Goal: Task Accomplishment & Management: Use online tool/utility

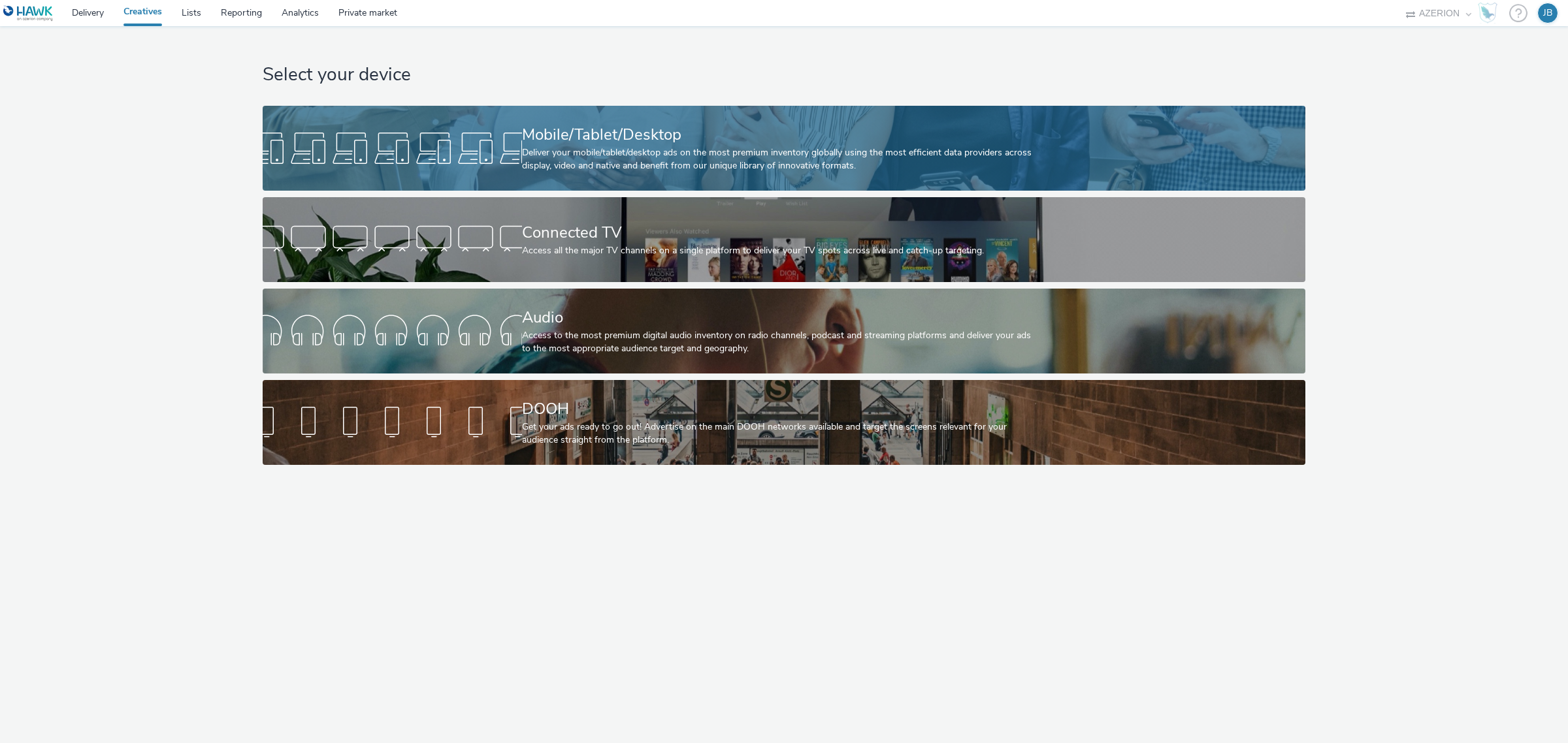
click at [710, 145] on div "Mobile/Tablet/Desktop" at bounding box center [781, 134] width 519 height 23
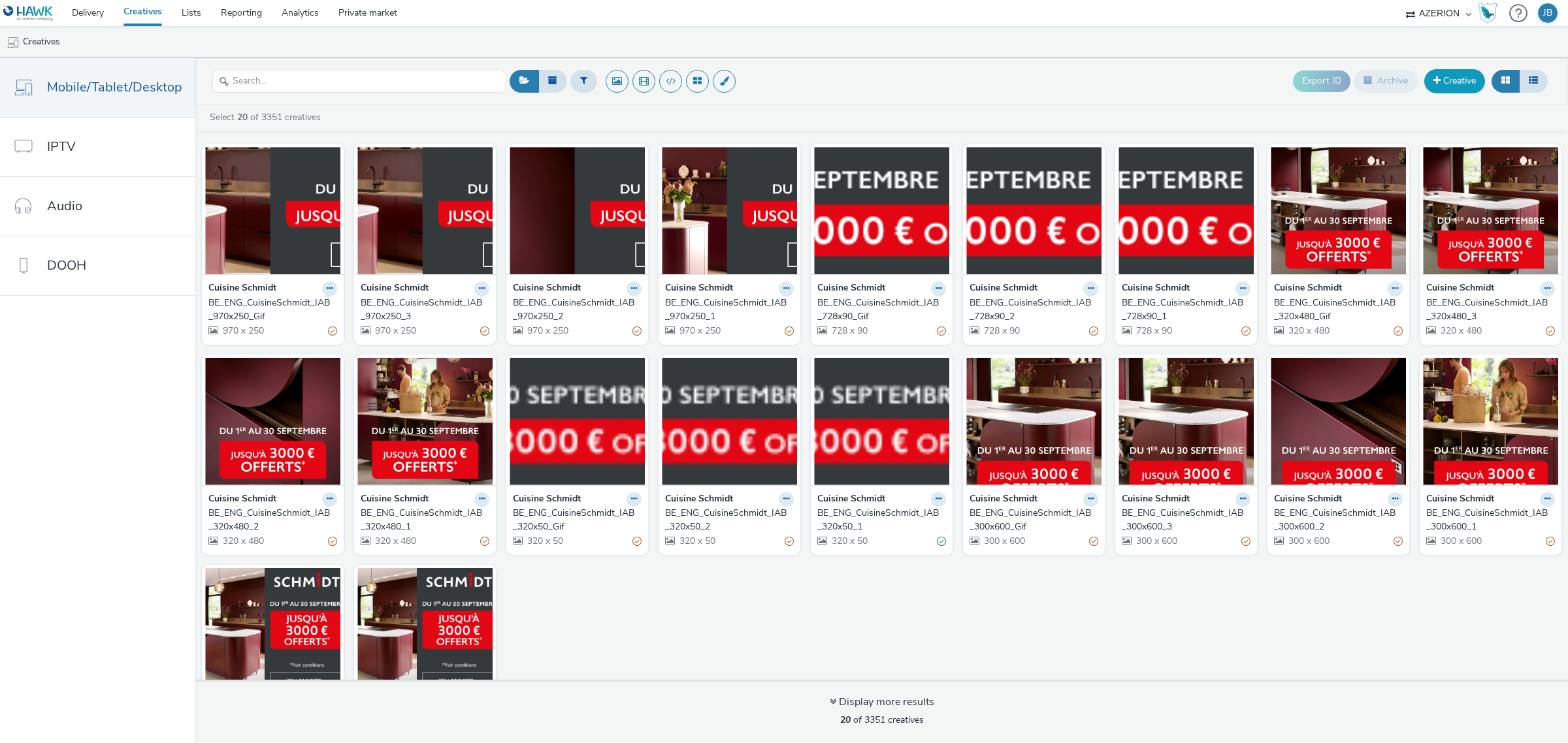
click at [1455, 83] on link "Creative" at bounding box center [1455, 80] width 61 height 23
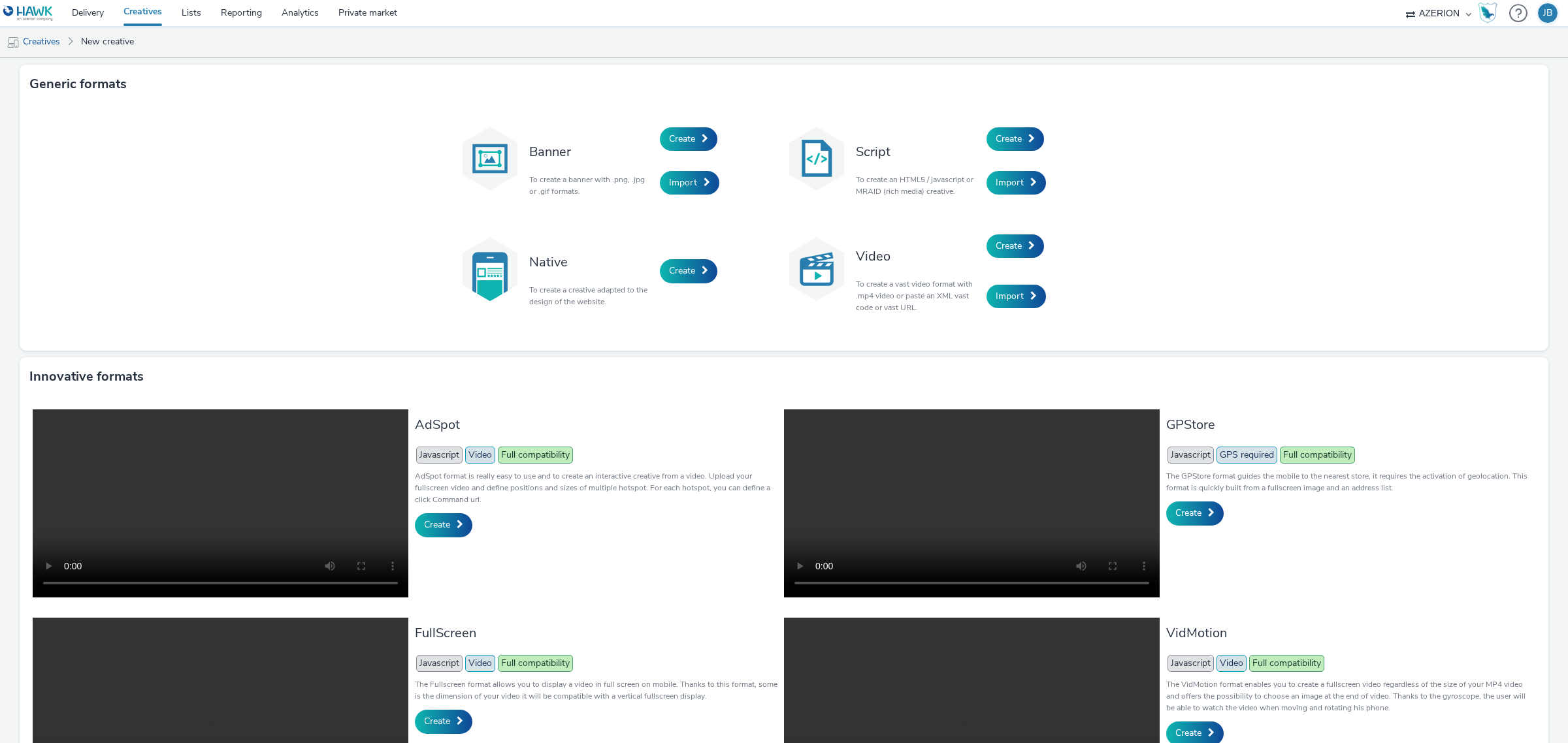
click at [687, 170] on div "Import" at bounding box center [722, 183] width 124 height 44
click at [691, 182] on link "Import" at bounding box center [689, 182] width 59 height 23
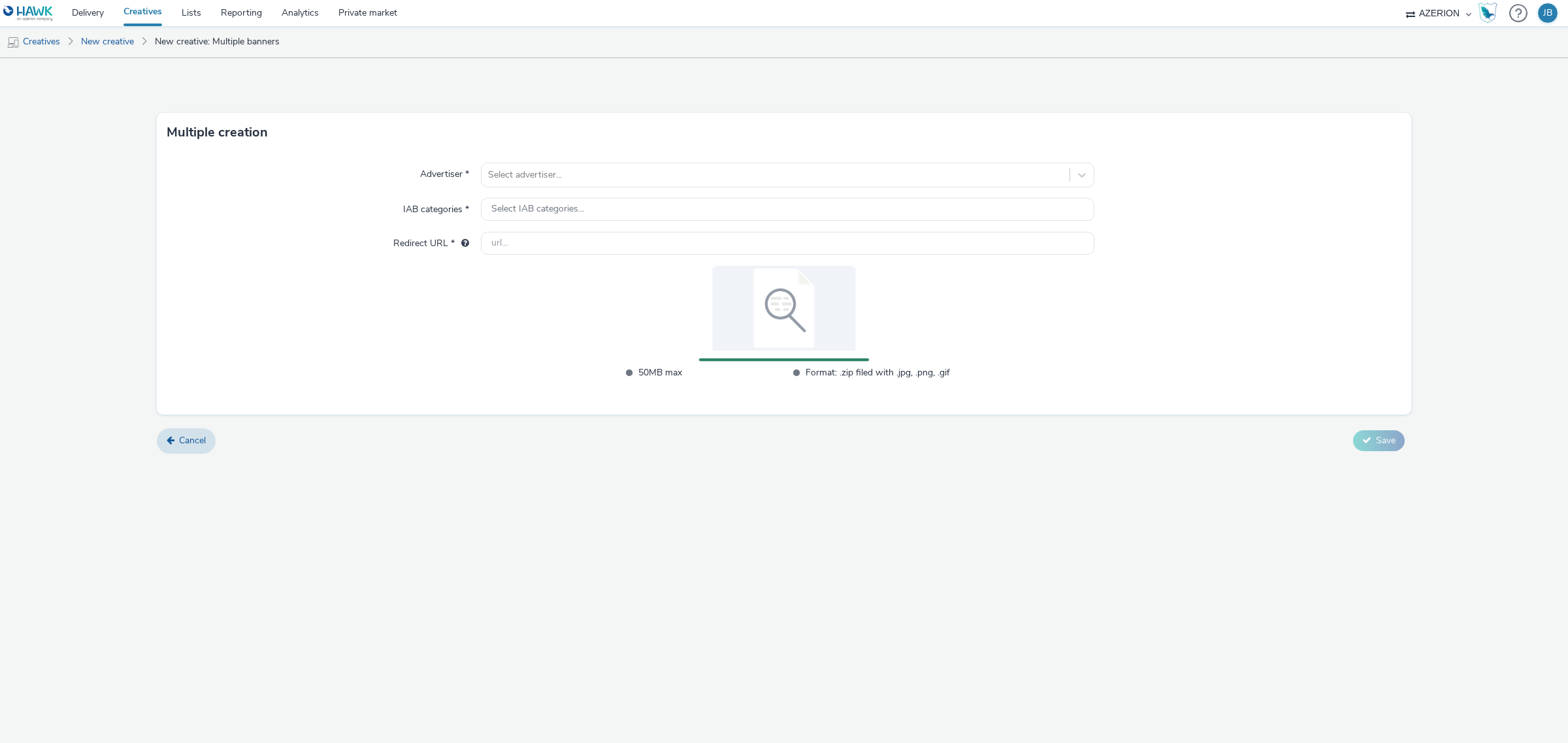
click at [785, 459] on form "Multiple creation Advertiser * Select advertiser... IAB categories * Select IAB…" at bounding box center [784, 260] width 1568 height 405
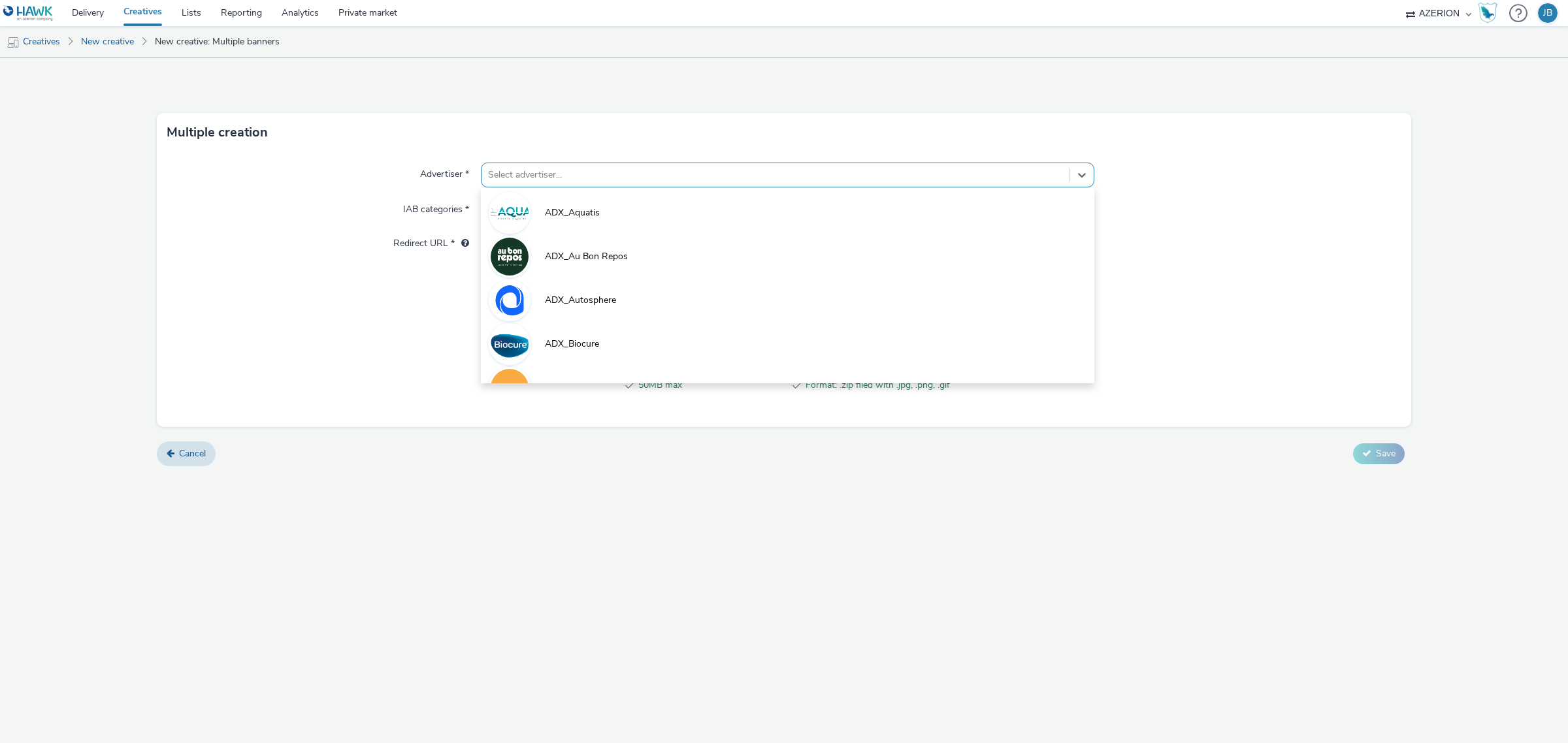
click at [513, 174] on div at bounding box center [776, 175] width 575 height 16
type input "oran"
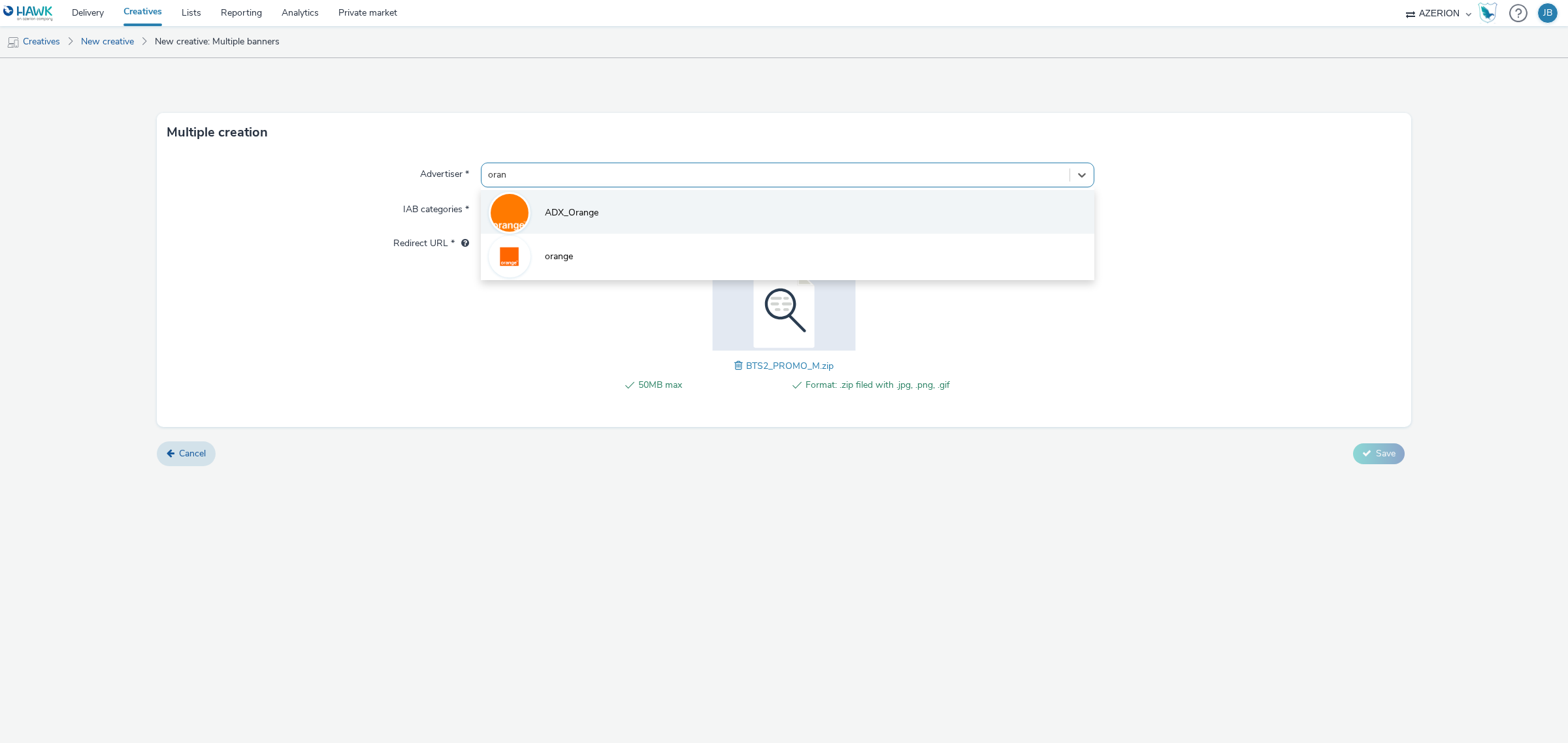
click at [524, 221] on img at bounding box center [509, 212] width 38 height 38
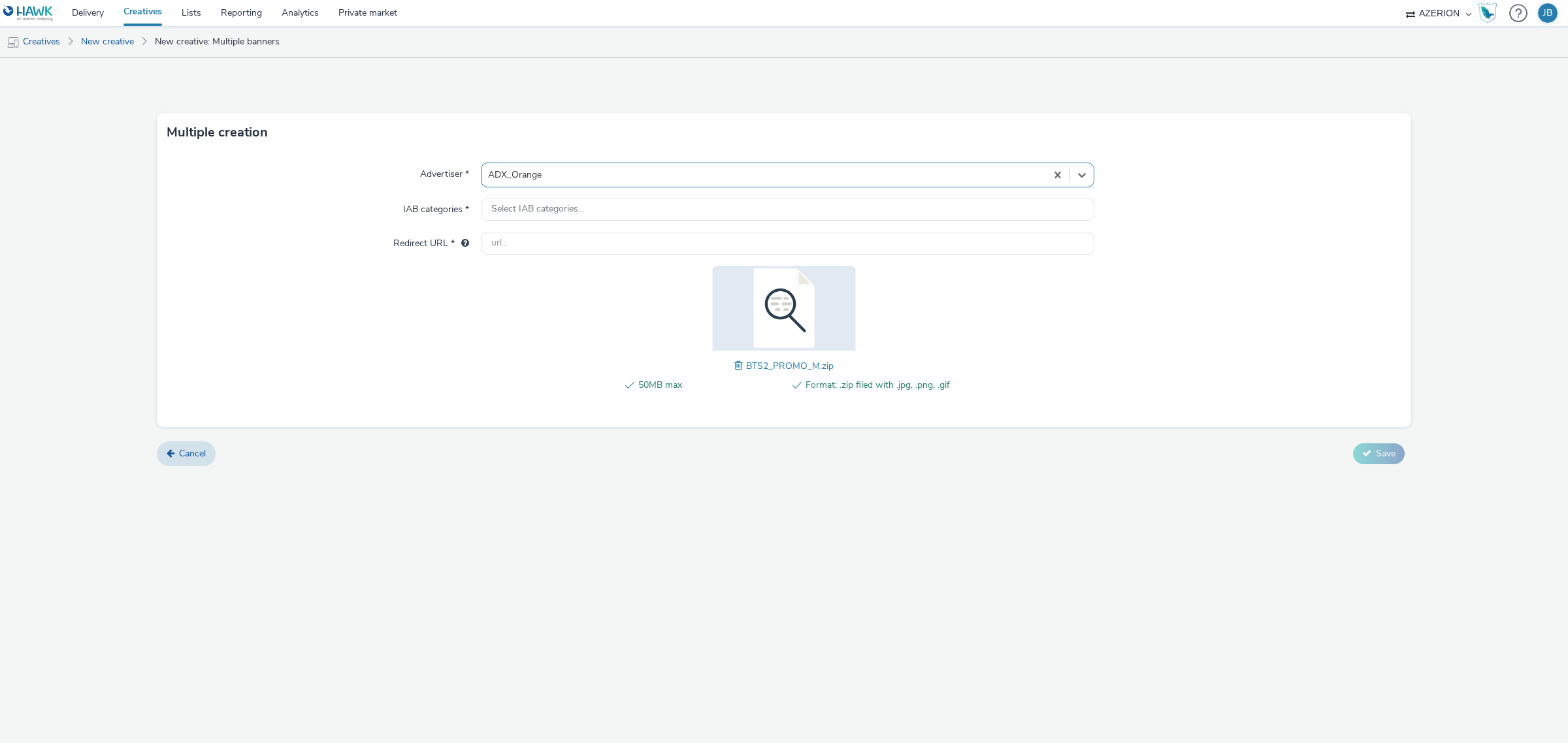
type input "[URL][DOMAIN_NAME]"
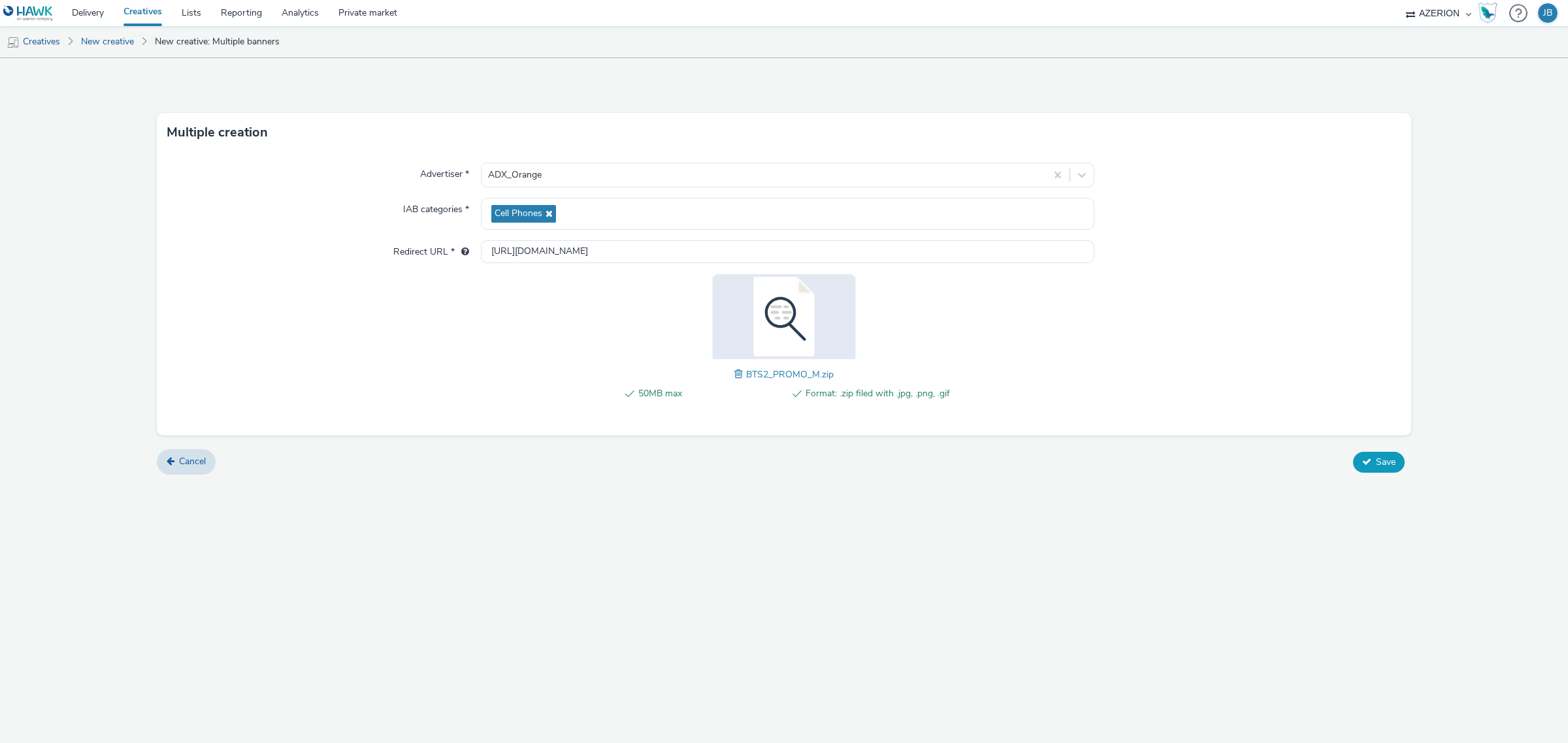
click at [1380, 462] on span "Save" at bounding box center [1386, 462] width 20 height 13
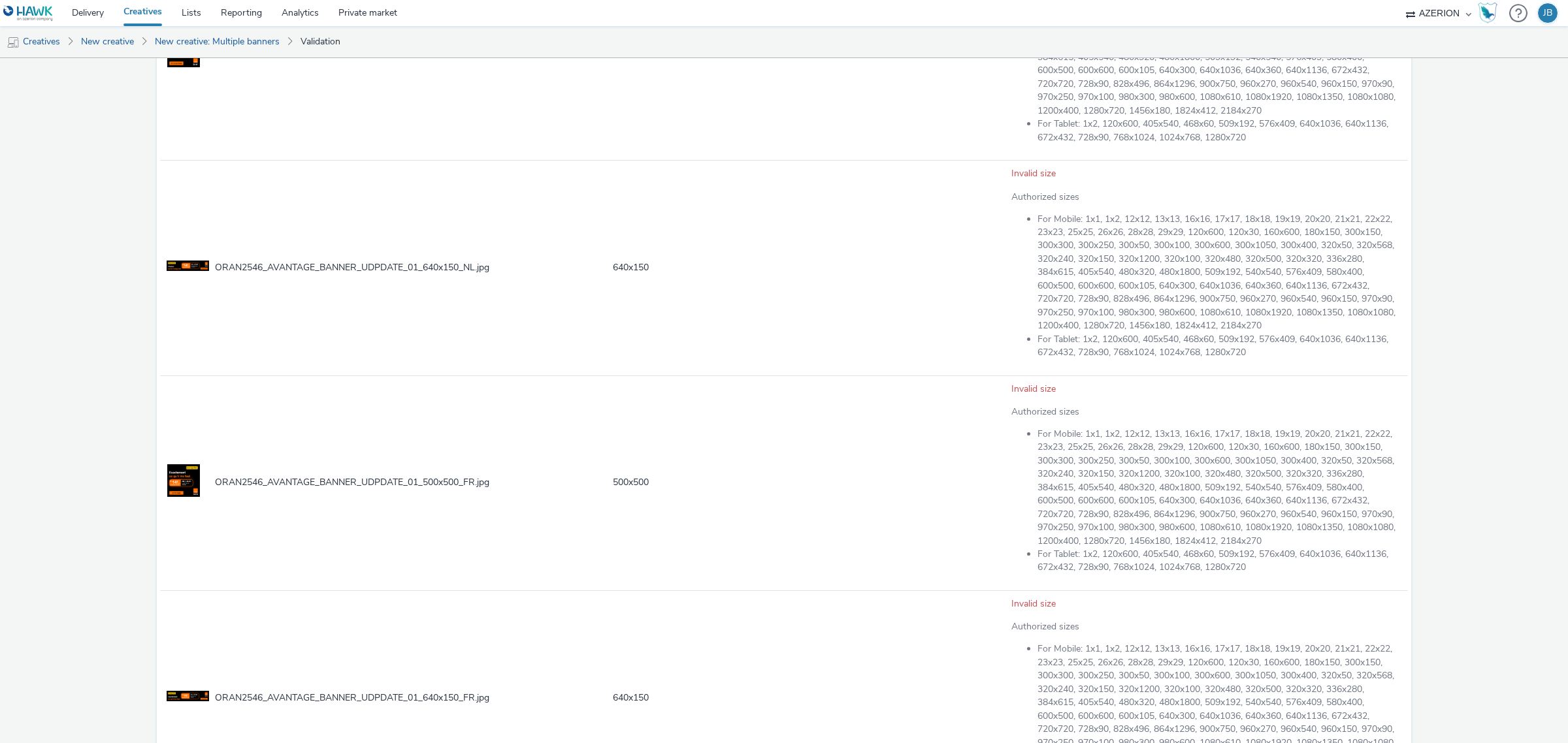
scroll to position [513, 0]
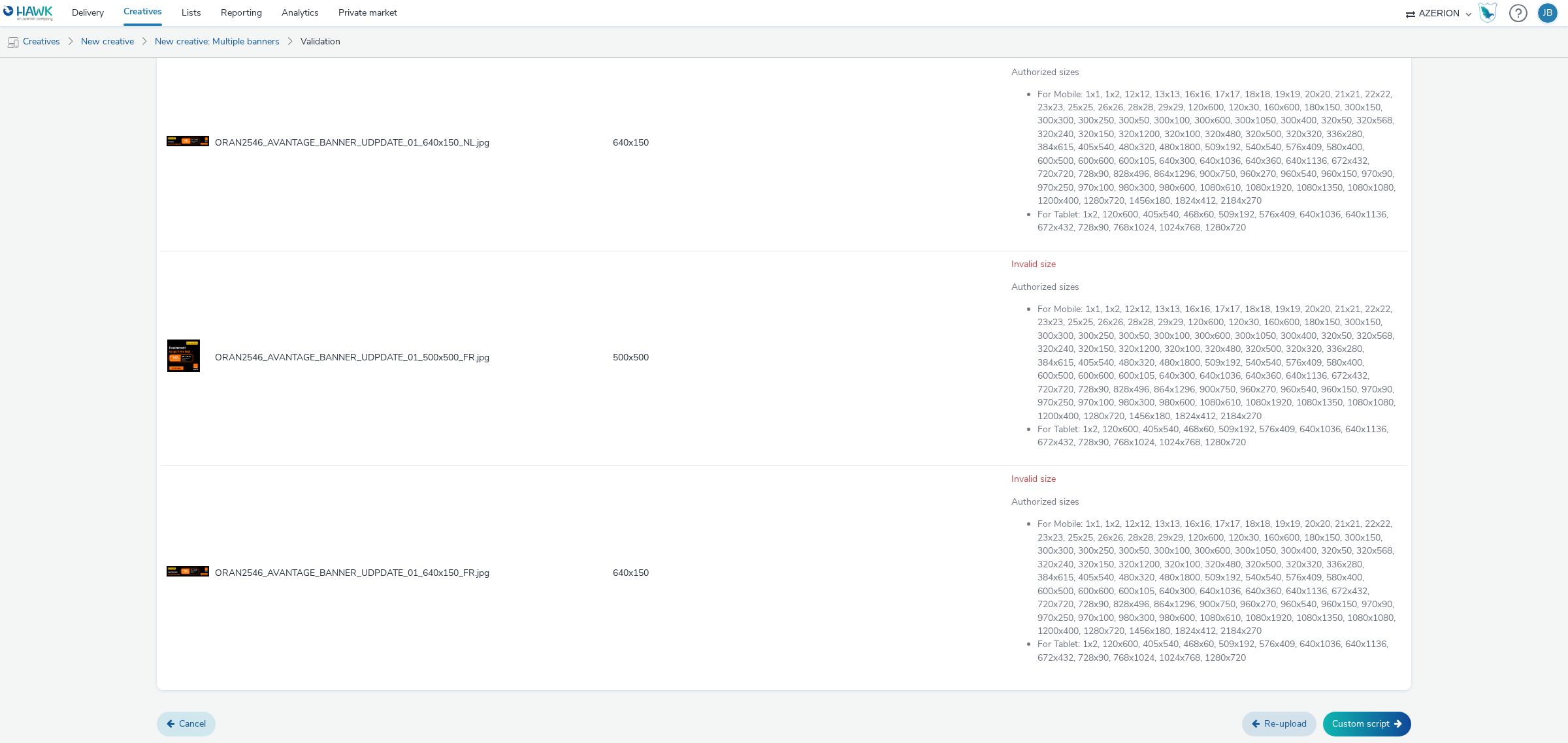
click at [178, 728] on link "Cancel" at bounding box center [186, 723] width 59 height 25
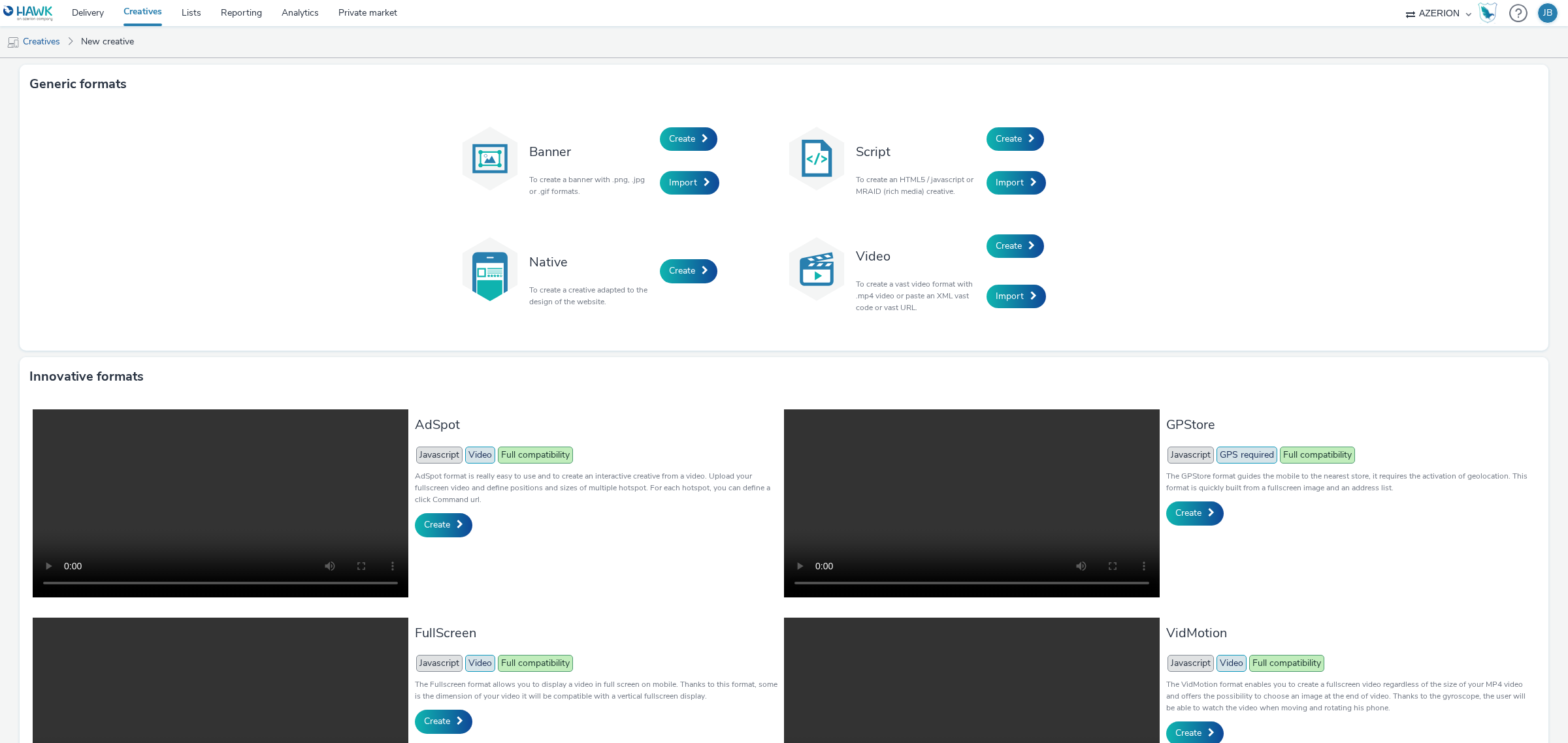
drag, startPoint x: 699, startPoint y: 182, endPoint x: 1357, endPoint y: 474, distance: 719.9
click at [704, 182] on span at bounding box center [707, 182] width 7 height 9
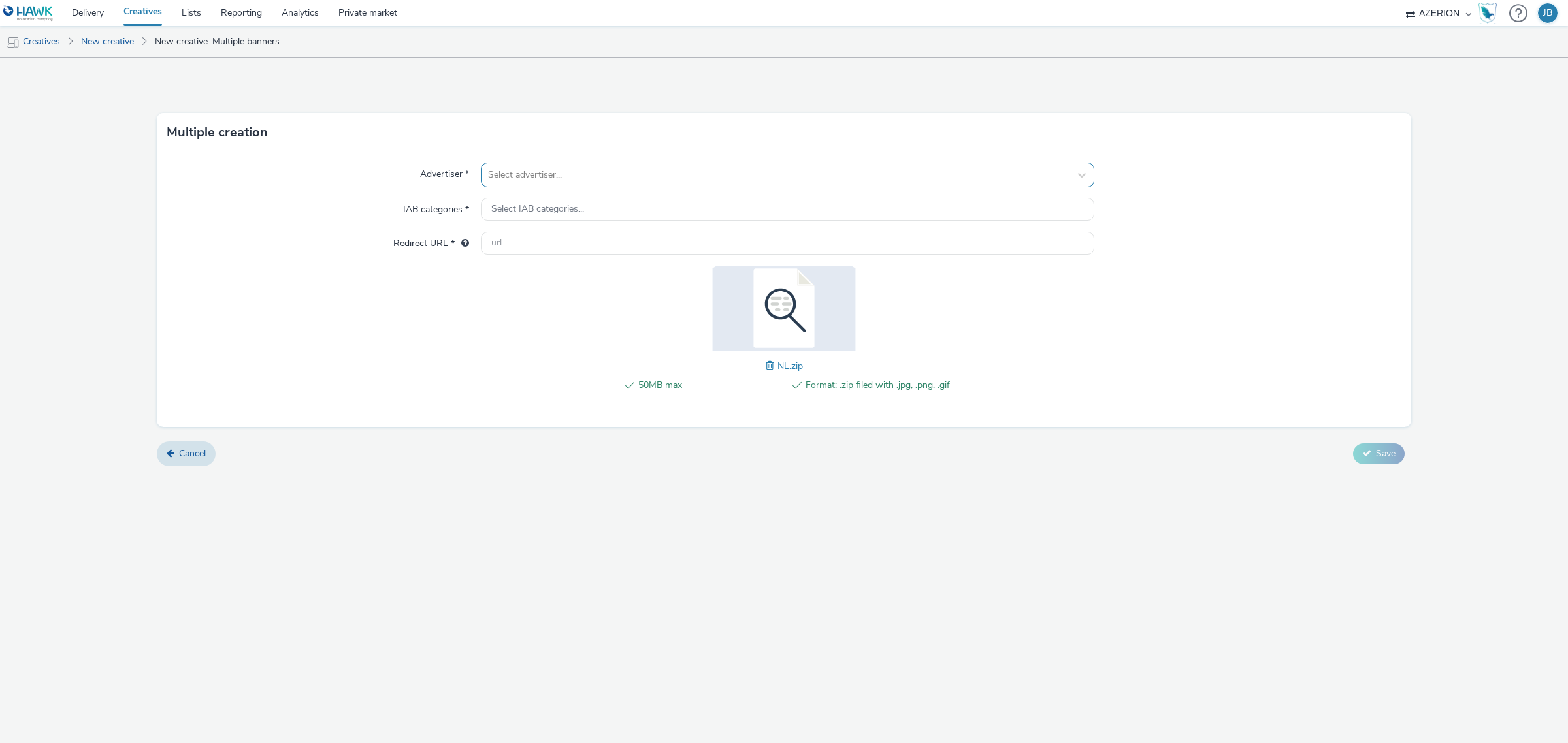
click at [620, 168] on div at bounding box center [776, 175] width 575 height 16
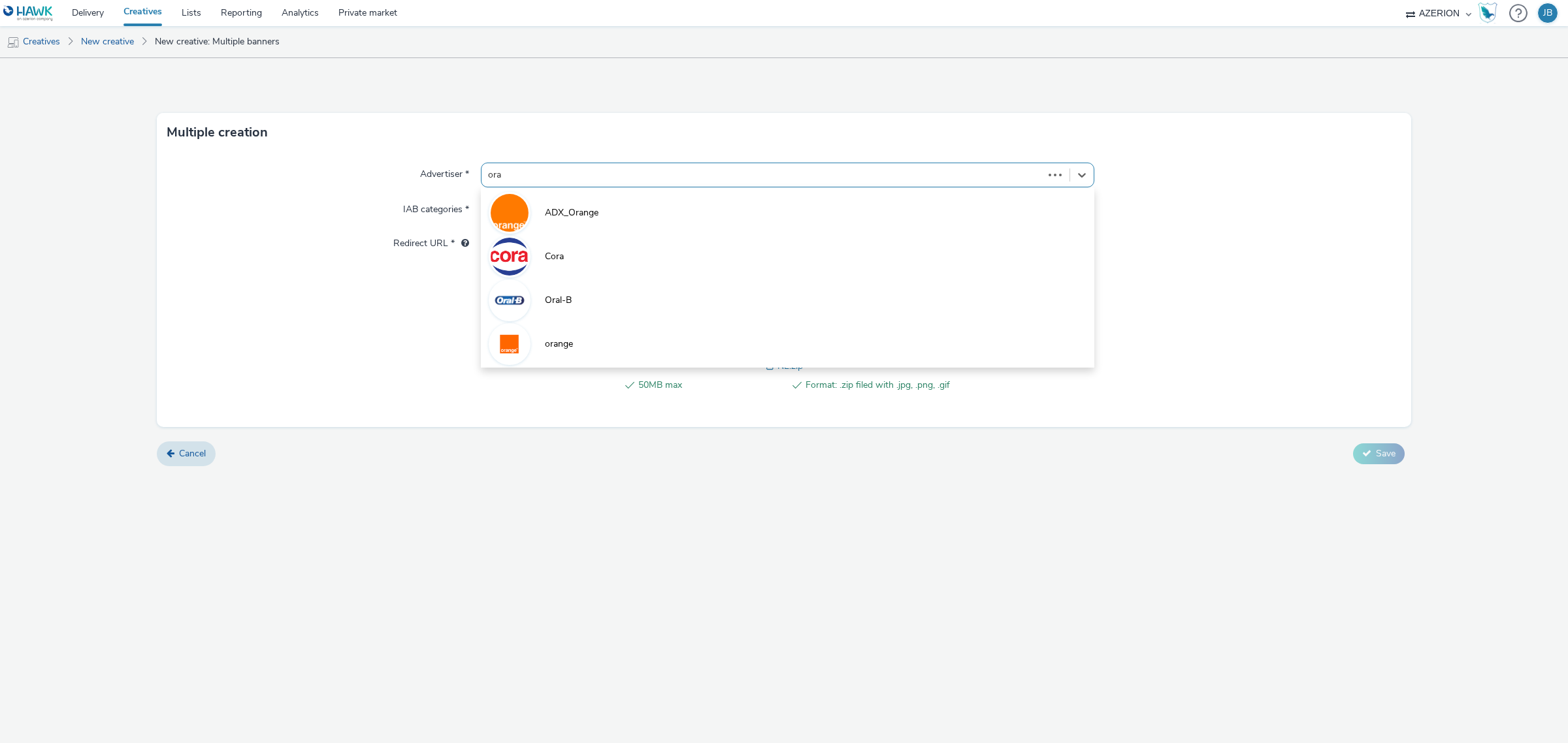
type input "oran"
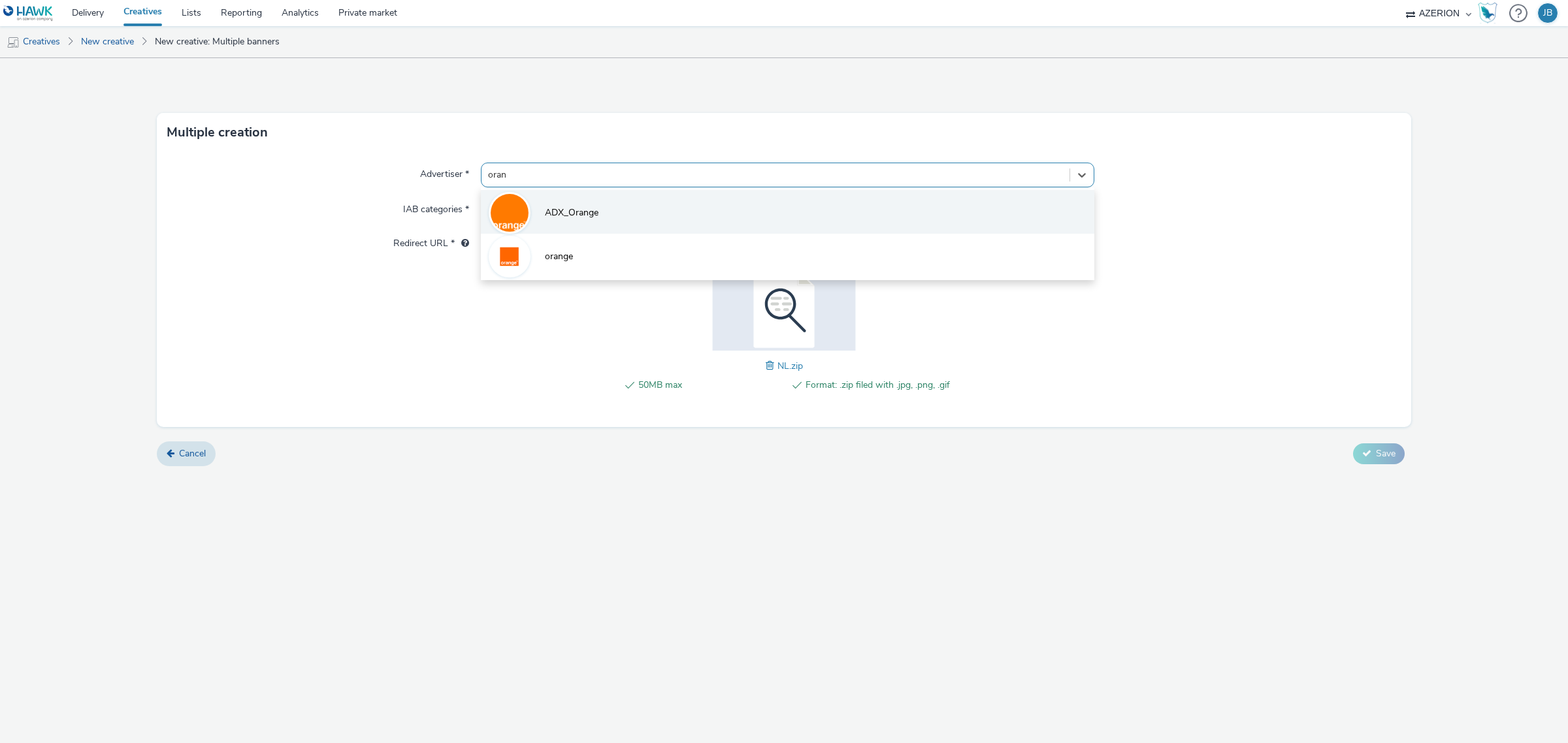
click at [631, 207] on li "ADX_Orange" at bounding box center [787, 212] width 614 height 44
type input "[URL][DOMAIN_NAME]"
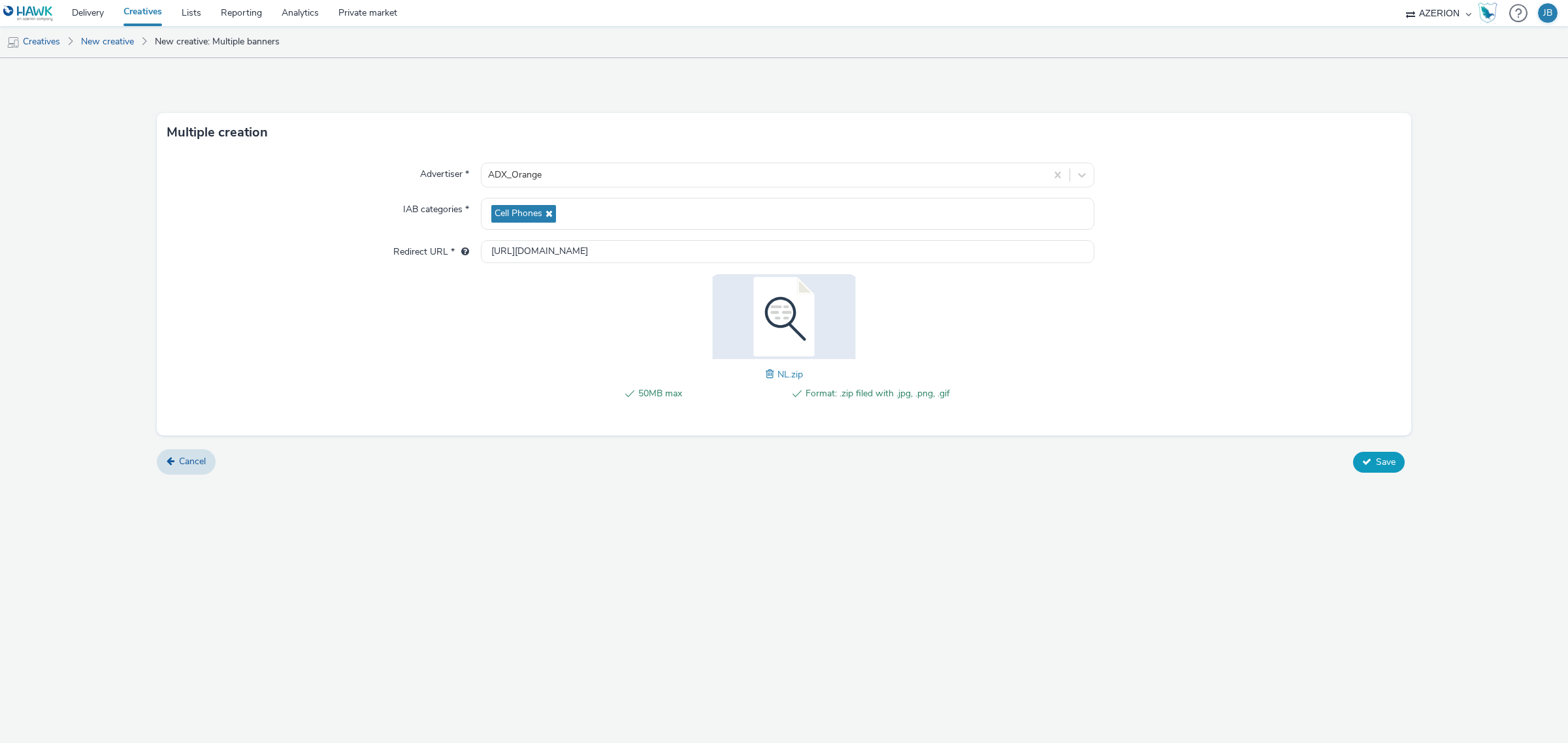
click at [1379, 465] on span "Save" at bounding box center [1386, 462] width 20 height 13
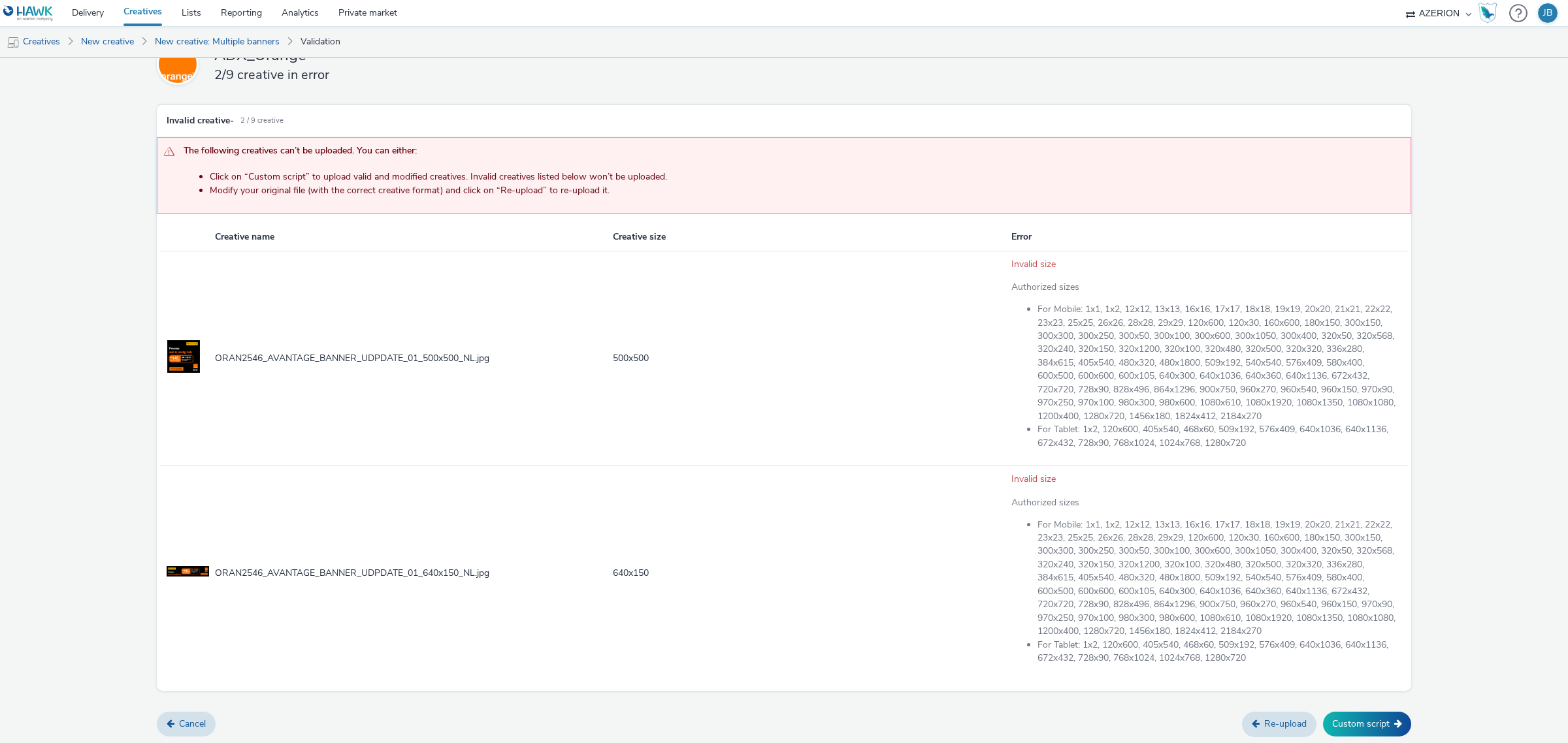
scroll to position [56, 0]
click at [1361, 720] on button "Custom script" at bounding box center [1367, 723] width 88 height 25
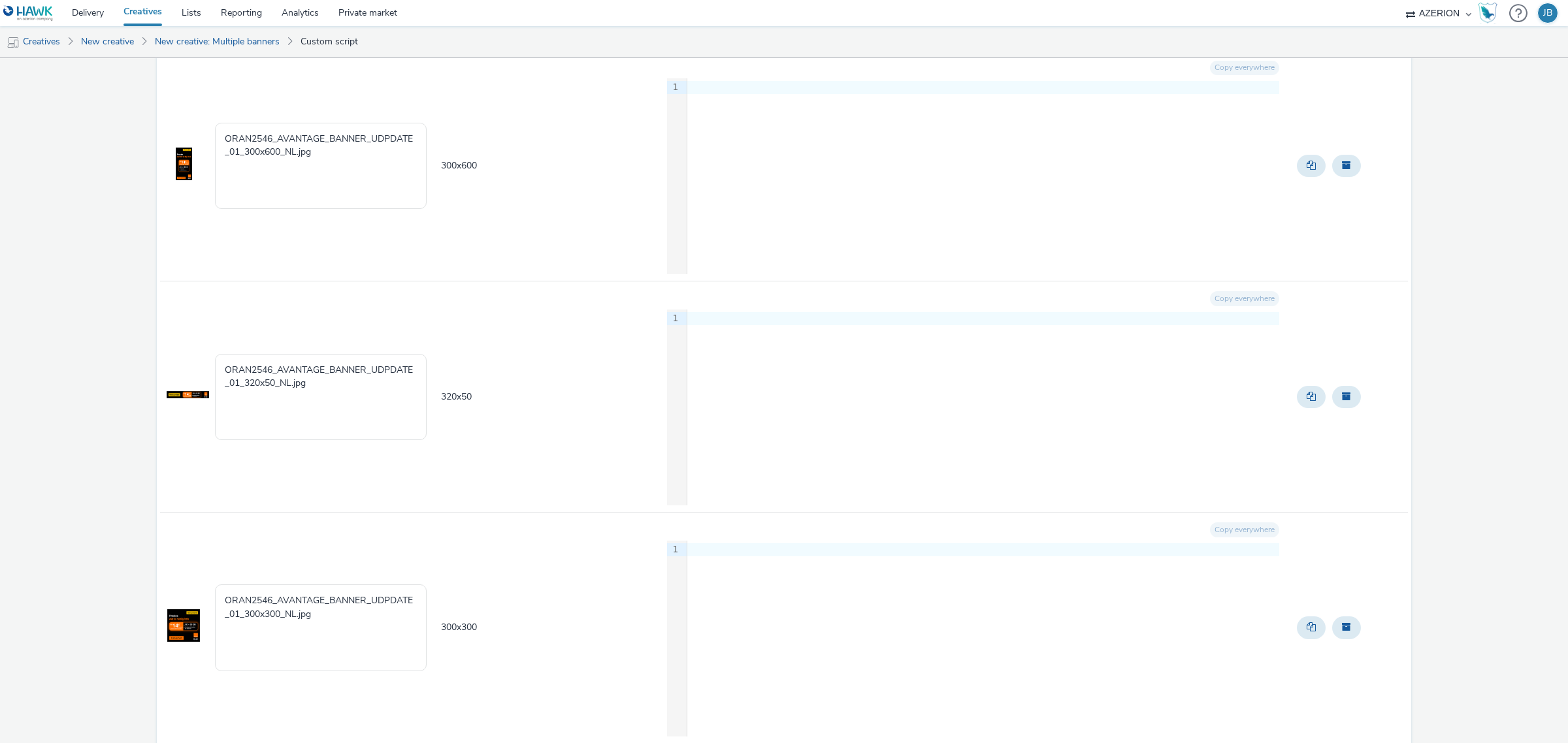
scroll to position [1142, 0]
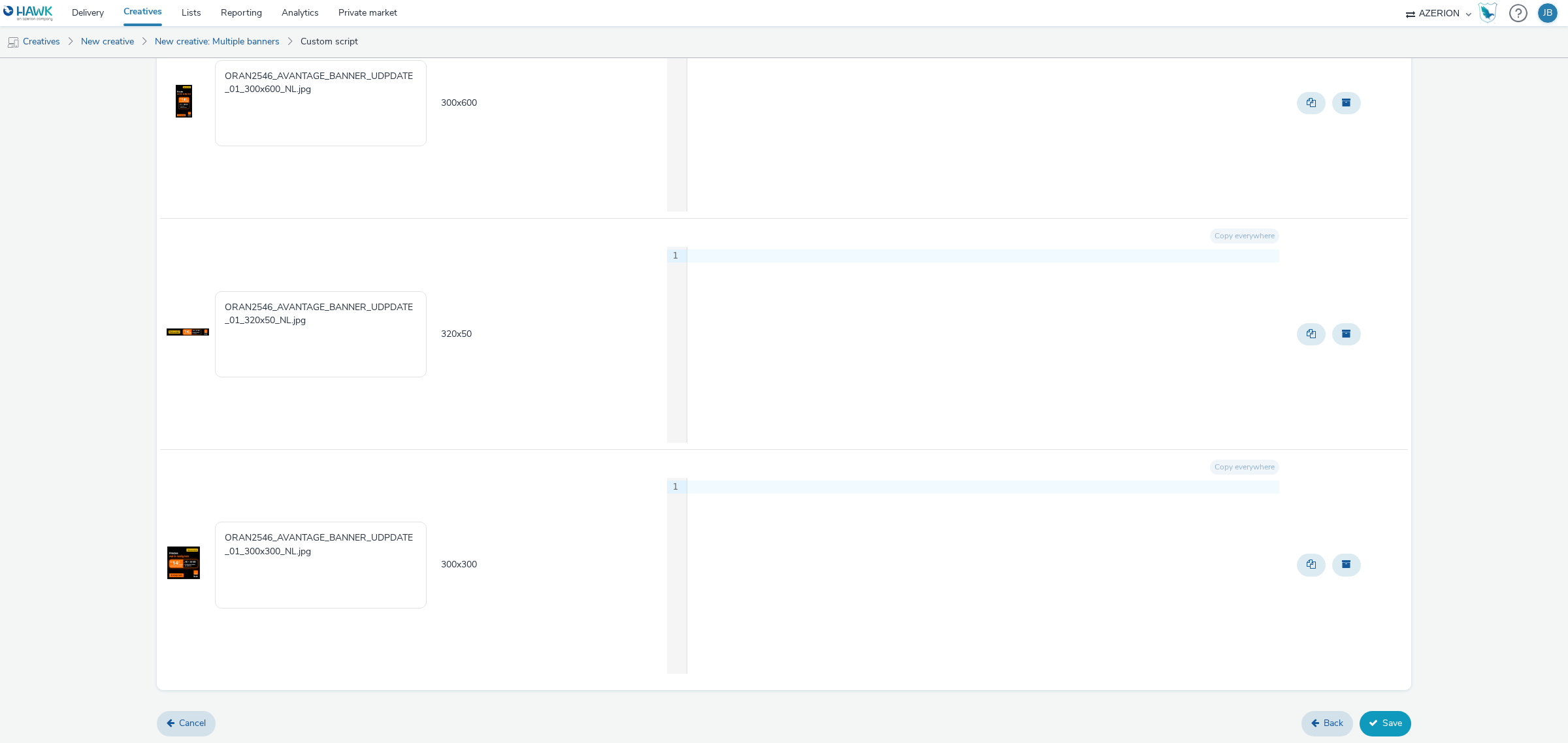
click at [1390, 721] on button "Save" at bounding box center [1385, 723] width 52 height 25
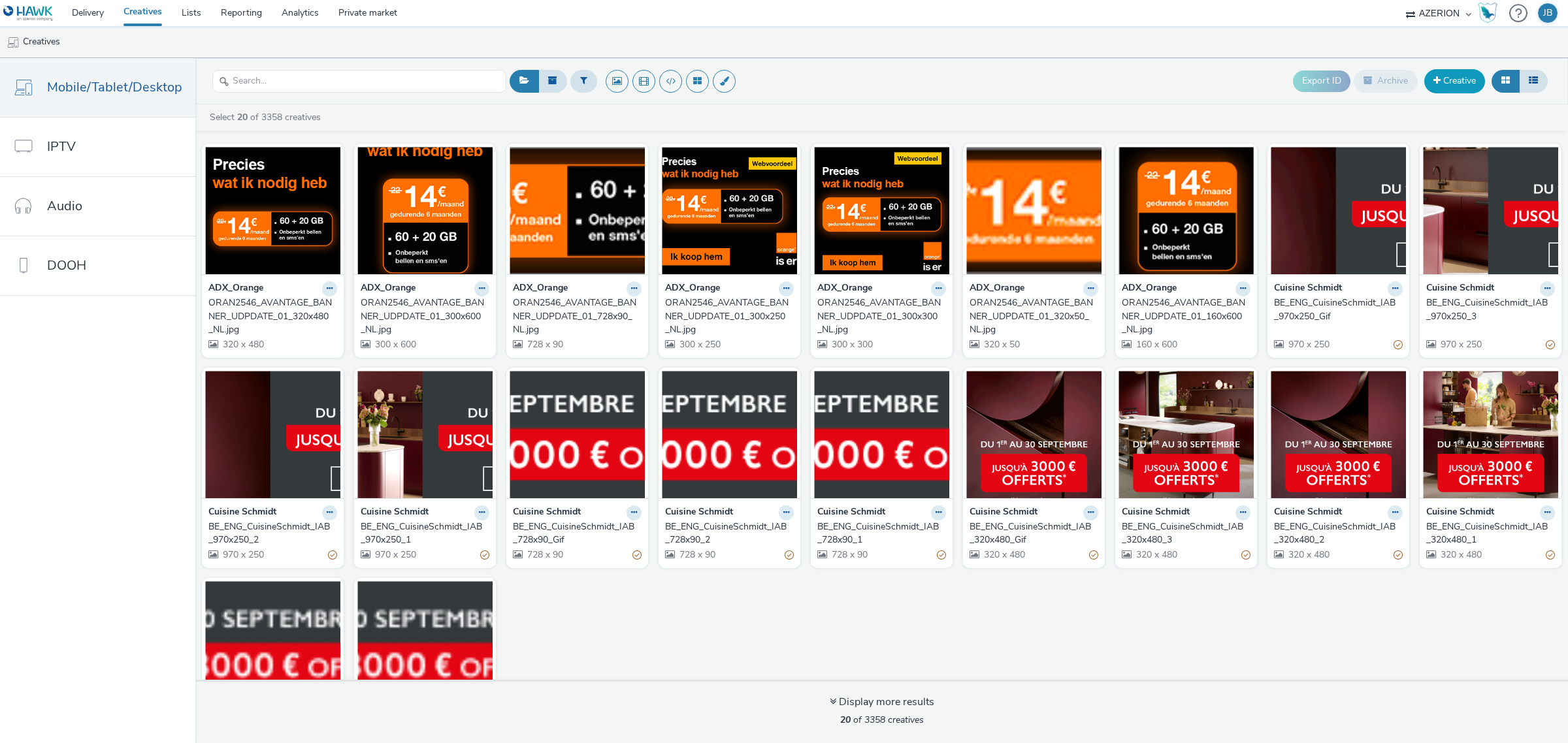
click at [1455, 83] on link "Creative" at bounding box center [1455, 80] width 61 height 23
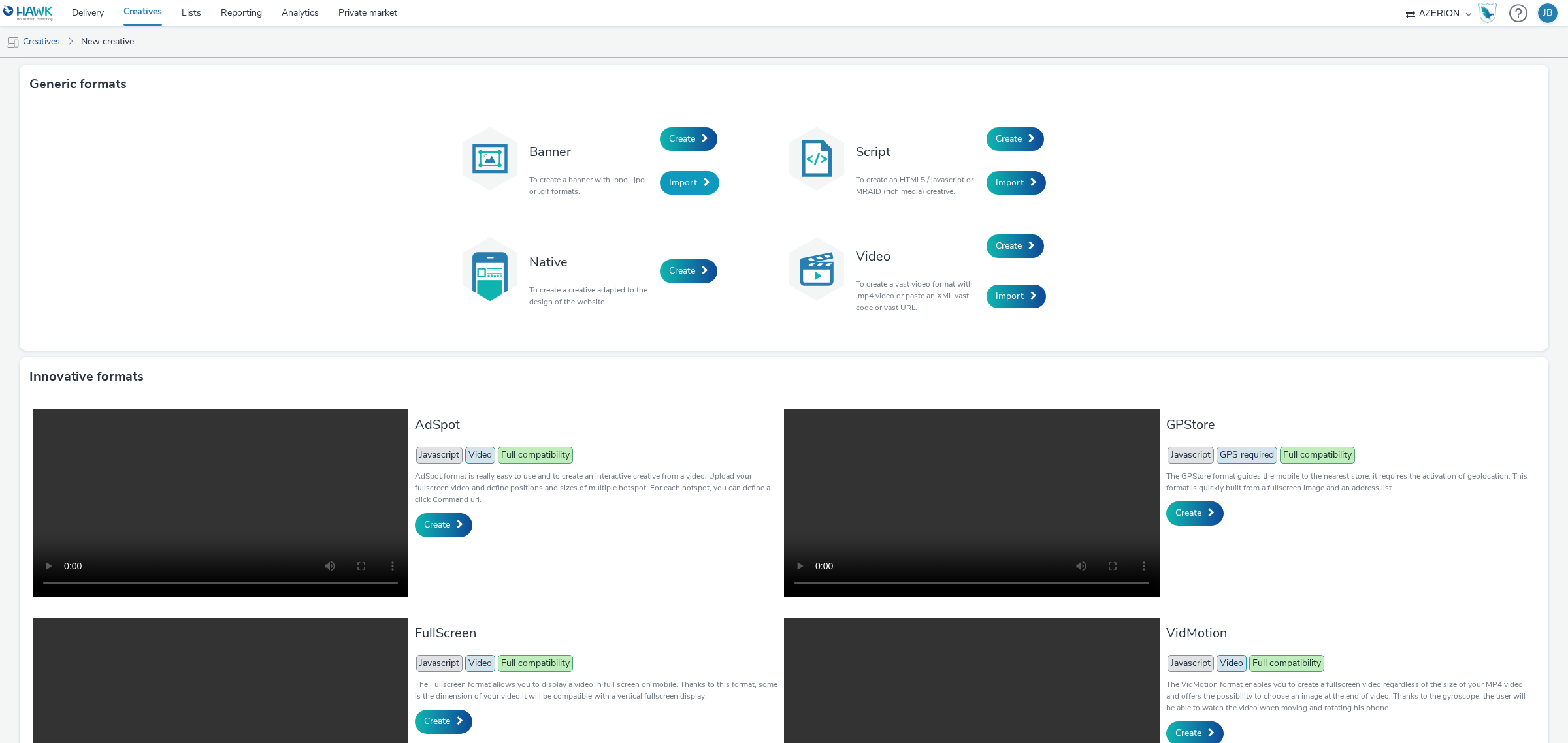
click at [684, 182] on span "Import" at bounding box center [683, 182] width 28 height 13
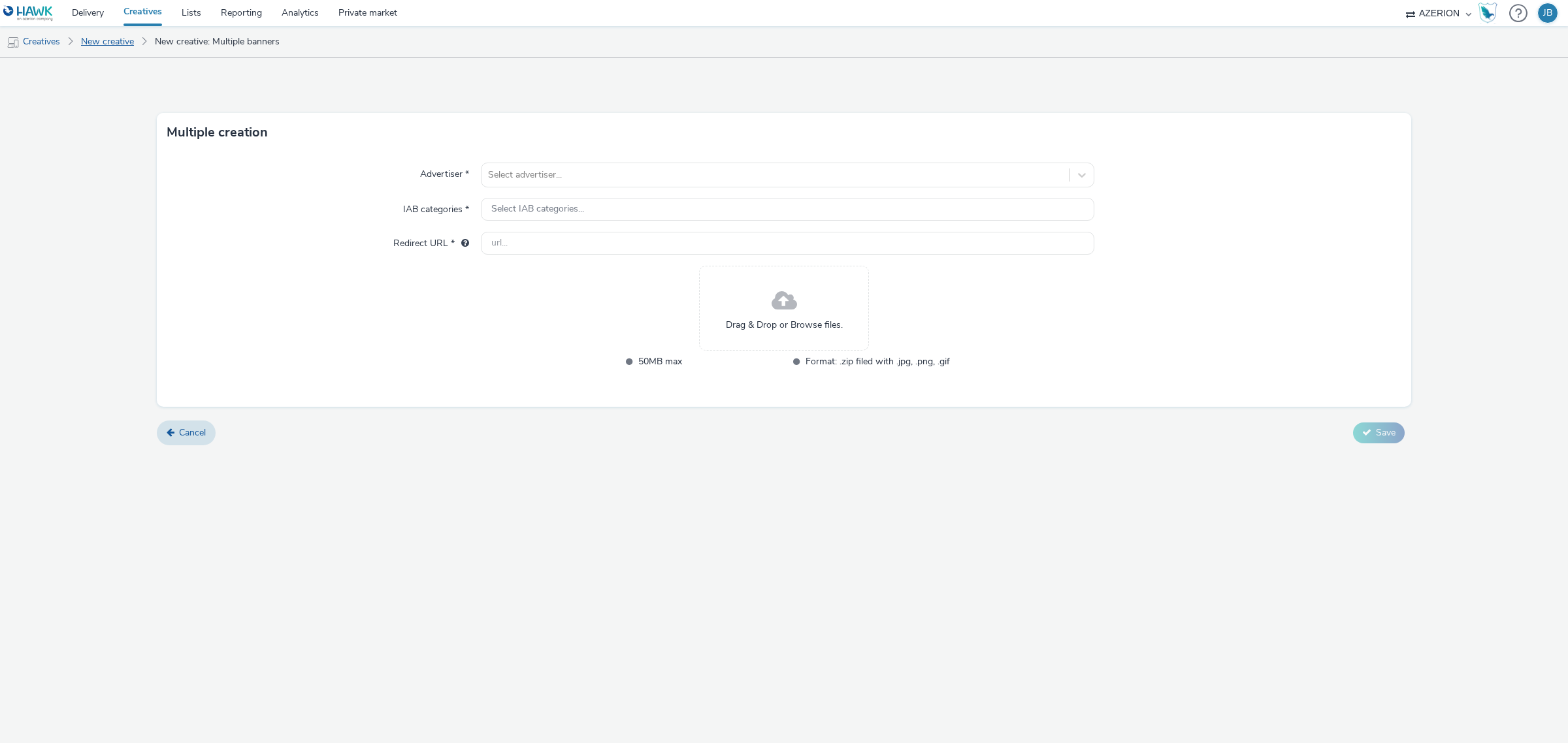
click at [98, 48] on link "New creative" at bounding box center [107, 42] width 66 height 32
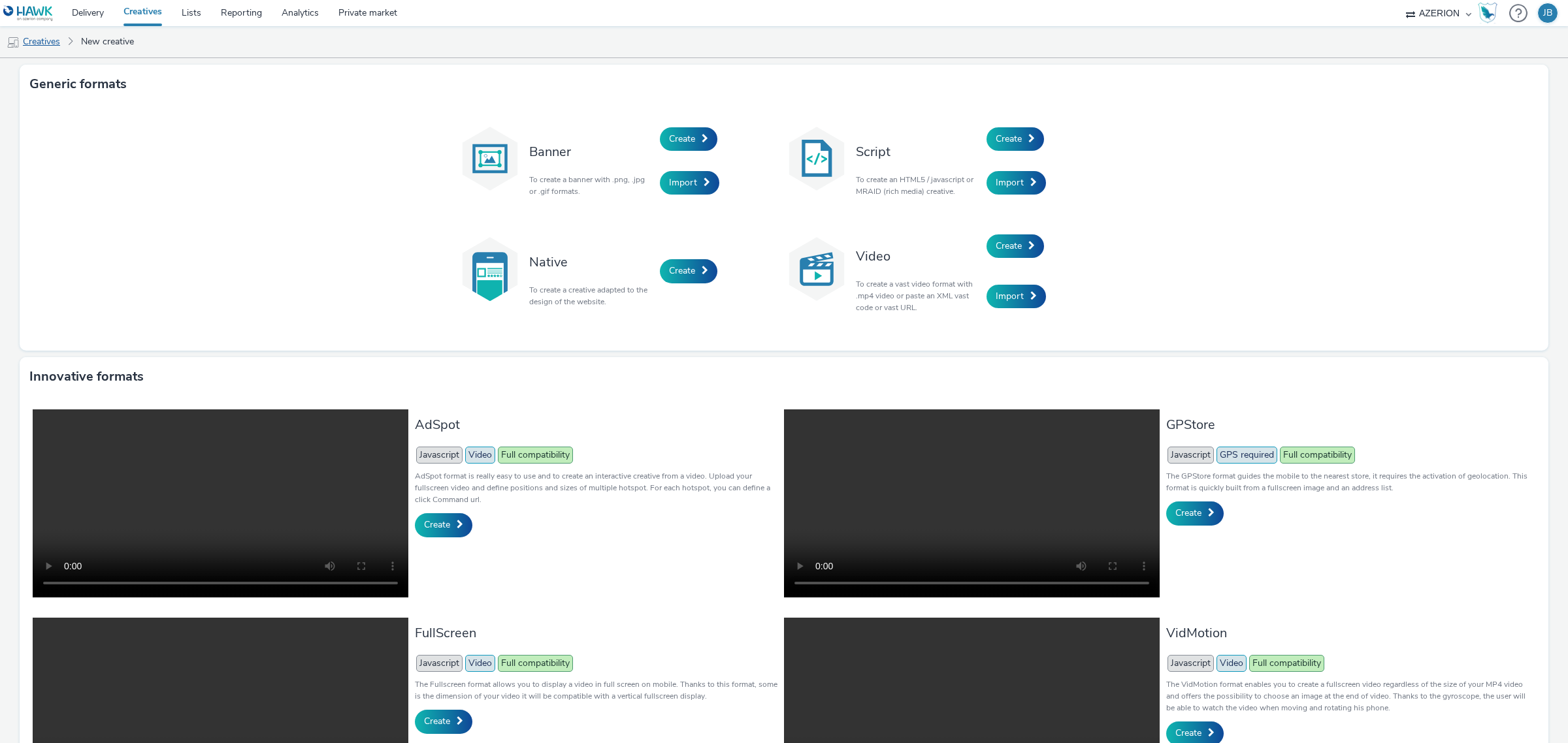
click at [48, 41] on link "Creatives" at bounding box center [33, 42] width 67 height 32
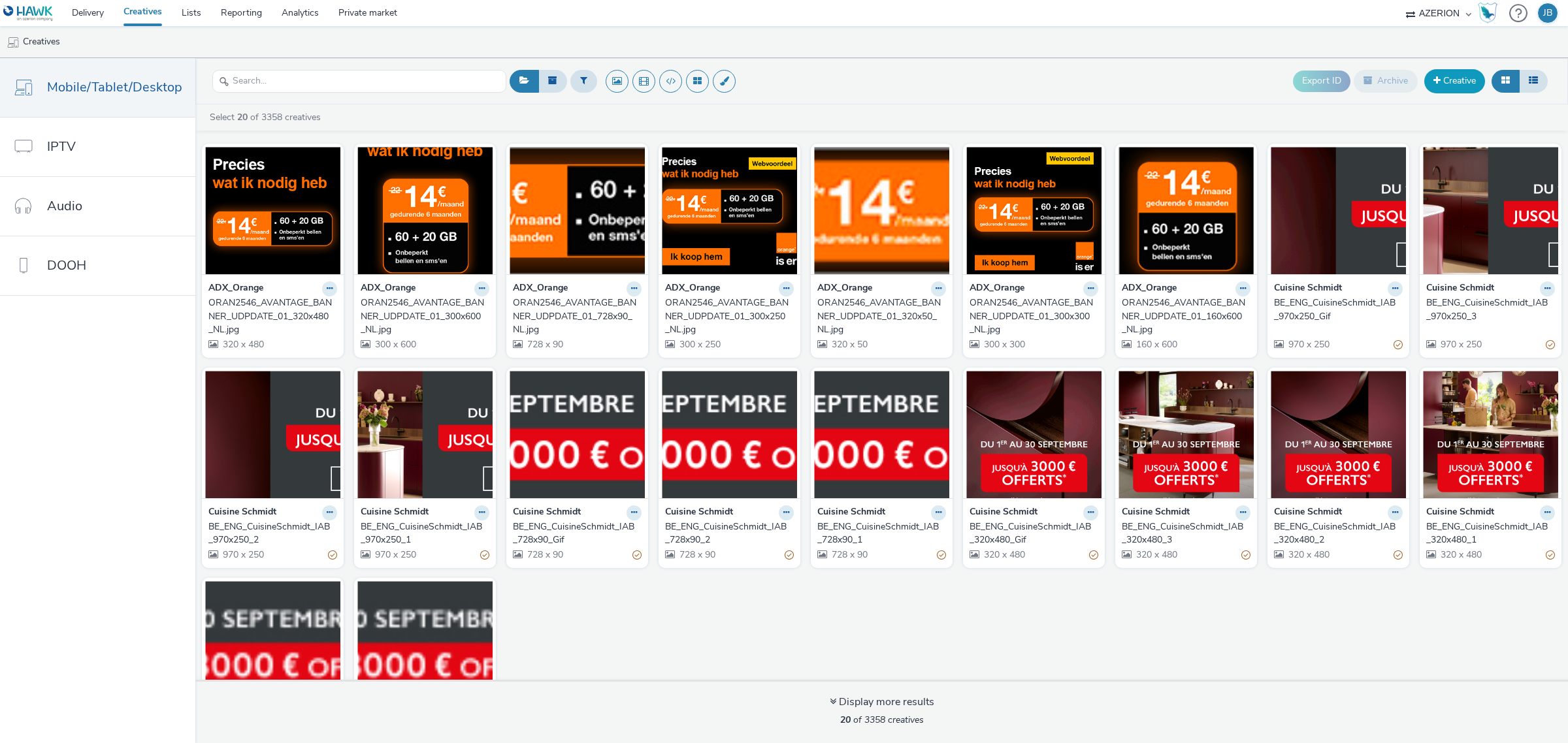
click at [1449, 83] on link "Creative" at bounding box center [1455, 80] width 61 height 23
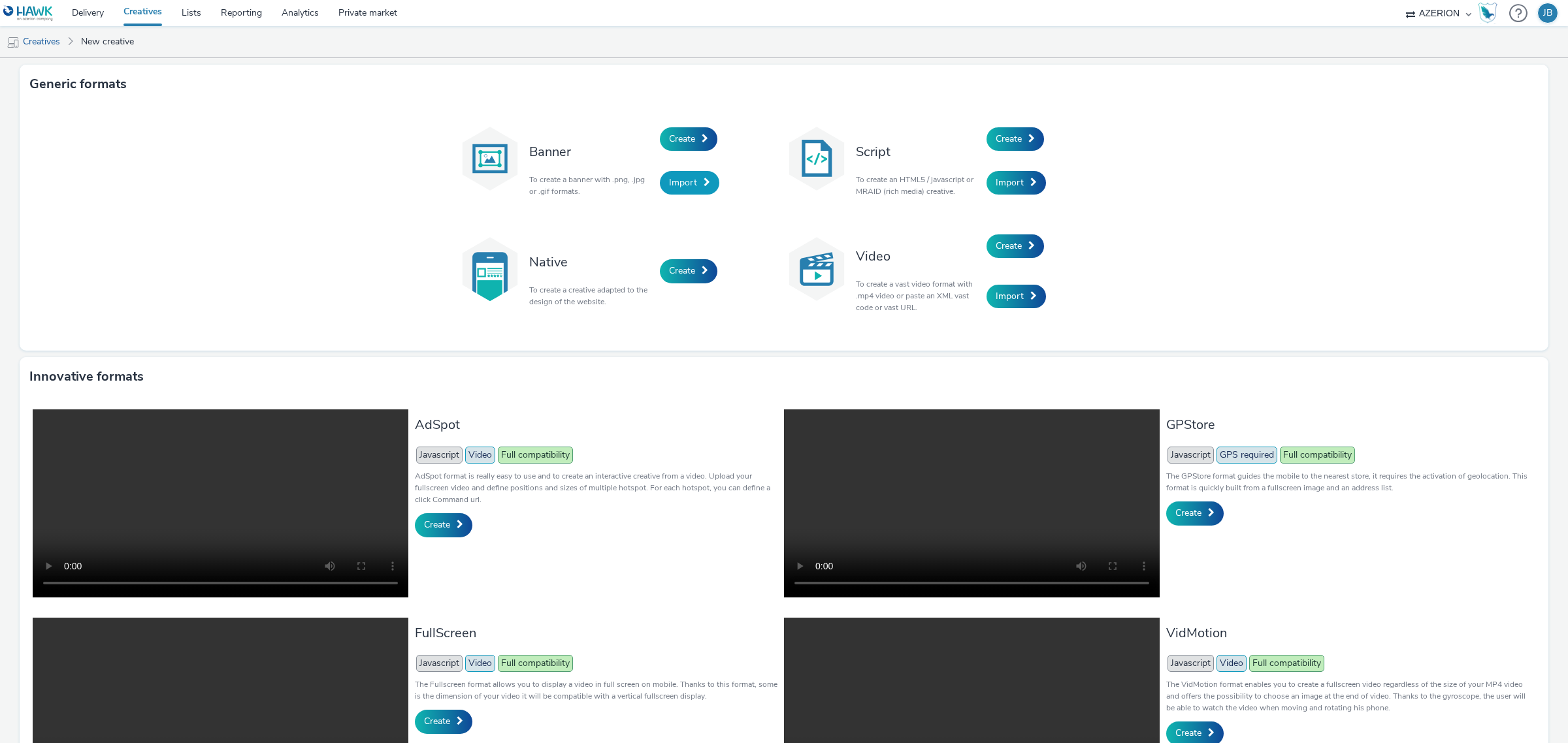
click at [684, 184] on span "Import" at bounding box center [683, 182] width 28 height 13
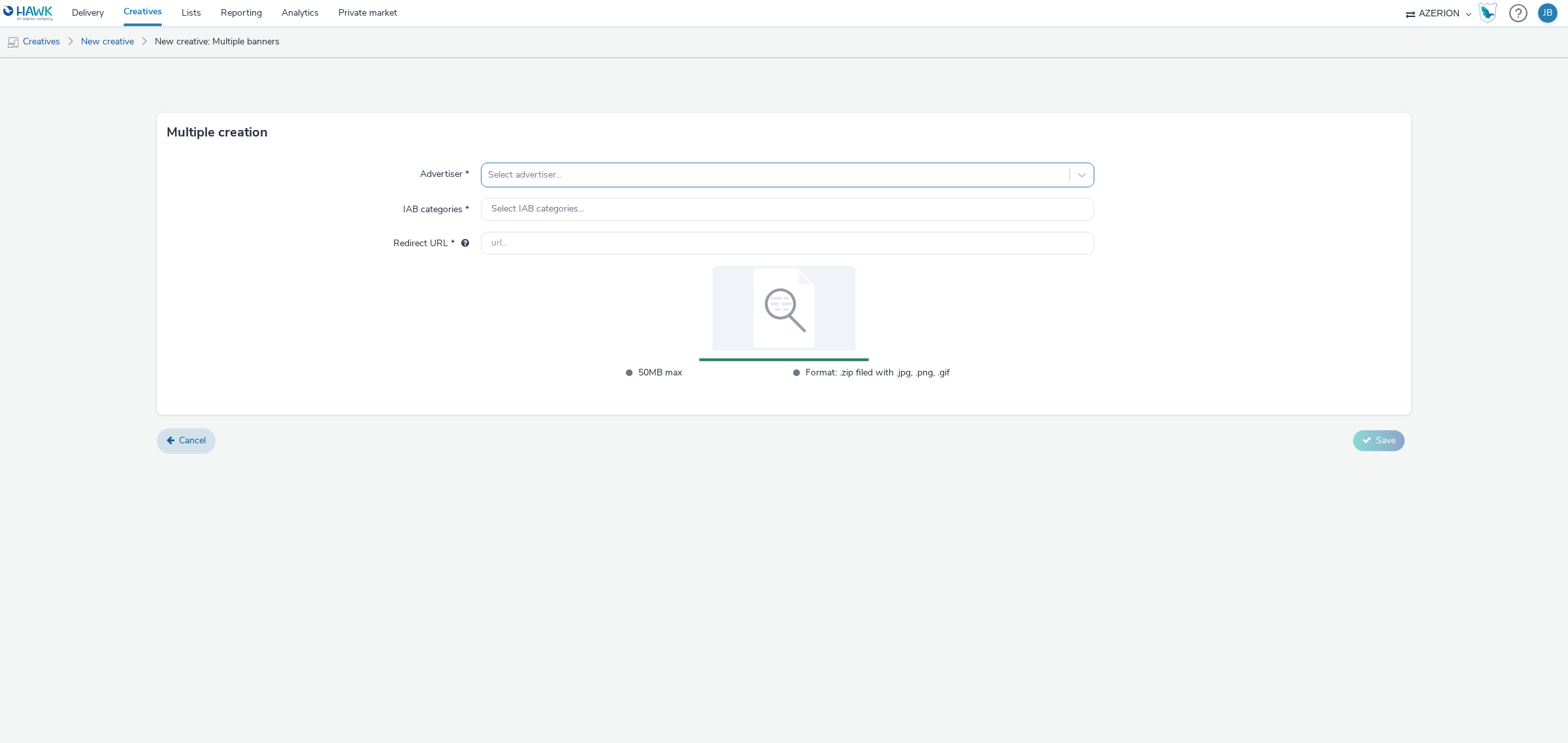
click at [592, 168] on div at bounding box center [776, 175] width 575 height 16
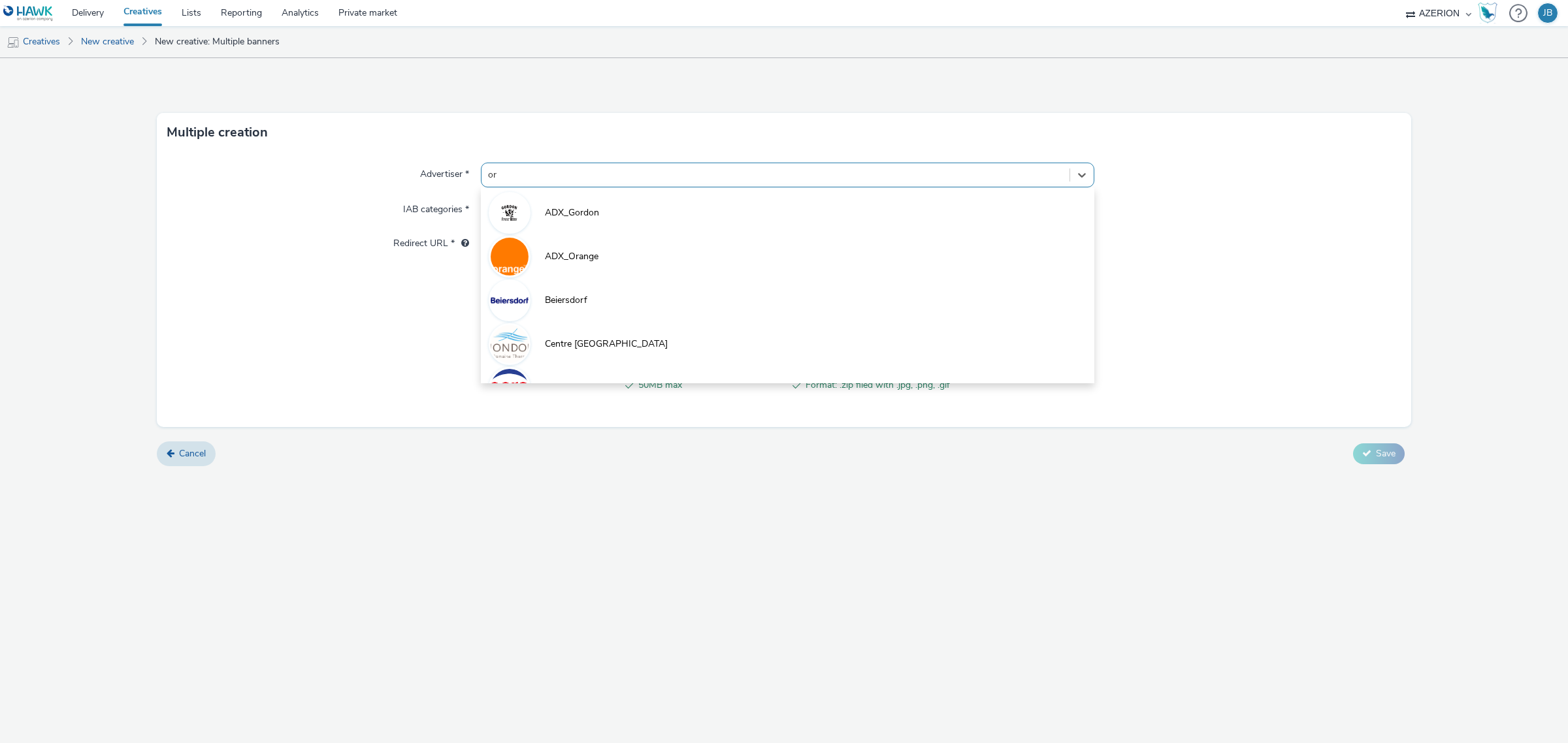
type input "ora"
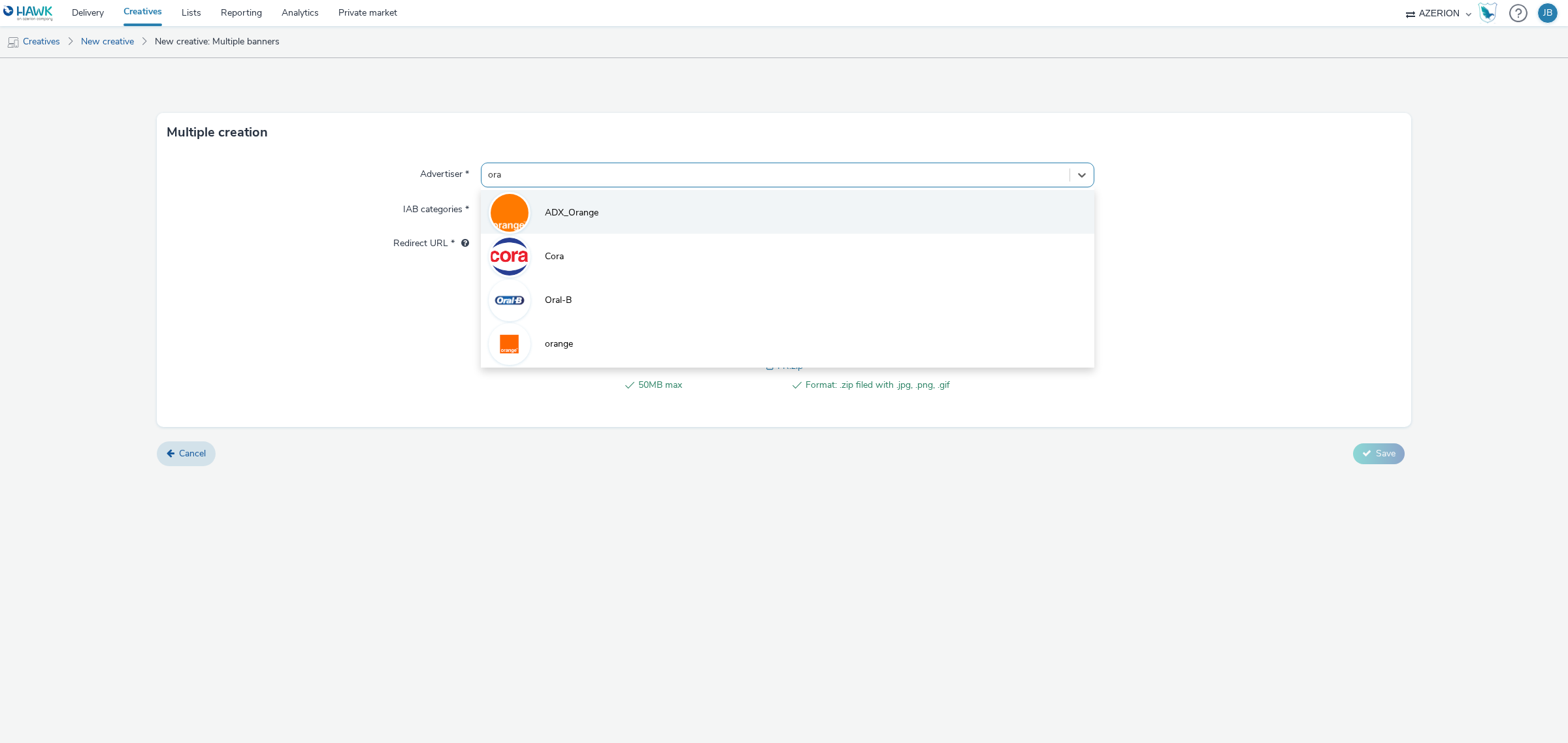
click at [583, 206] on span "ADX_Orange" at bounding box center [571, 212] width 53 height 13
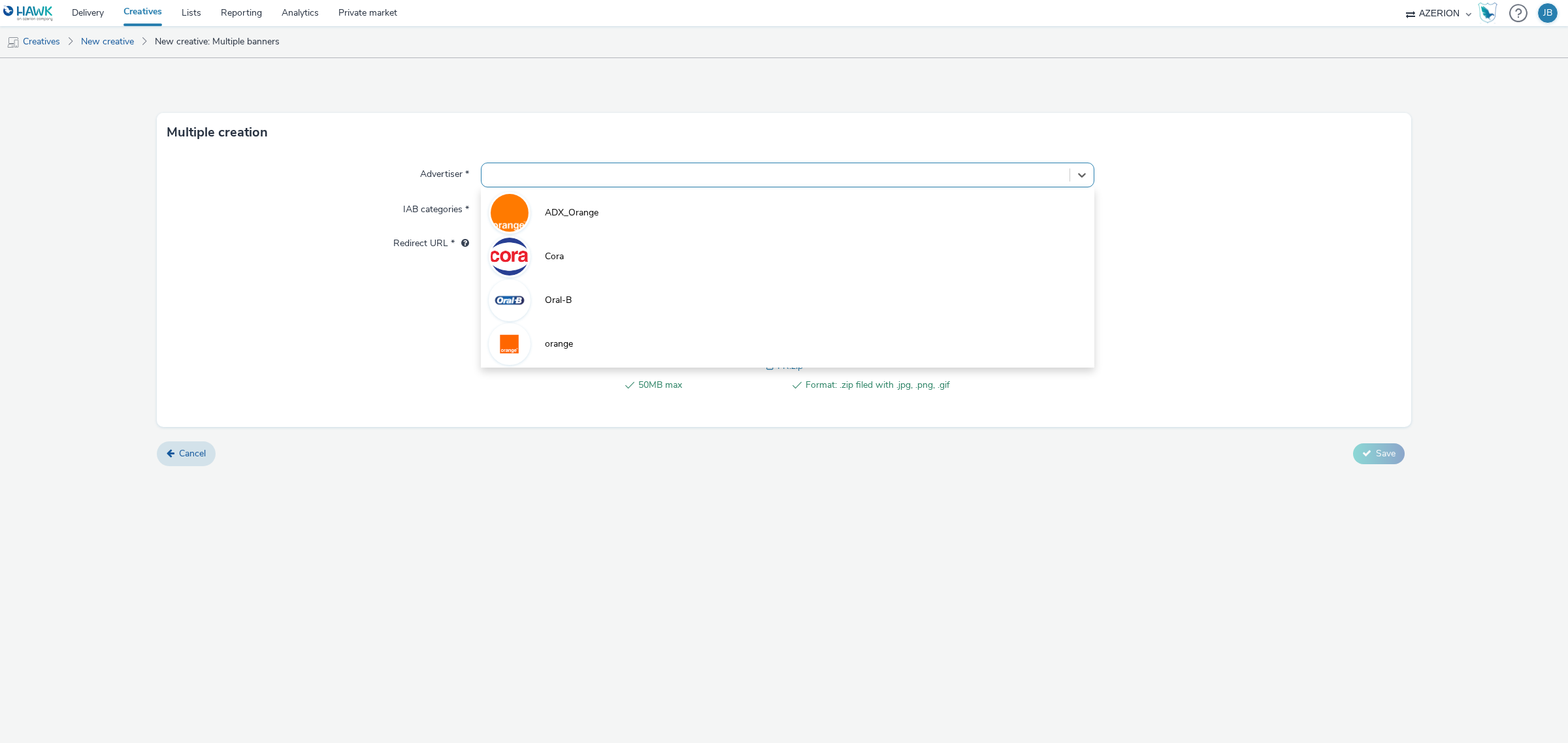
type input "[URL][DOMAIN_NAME]"
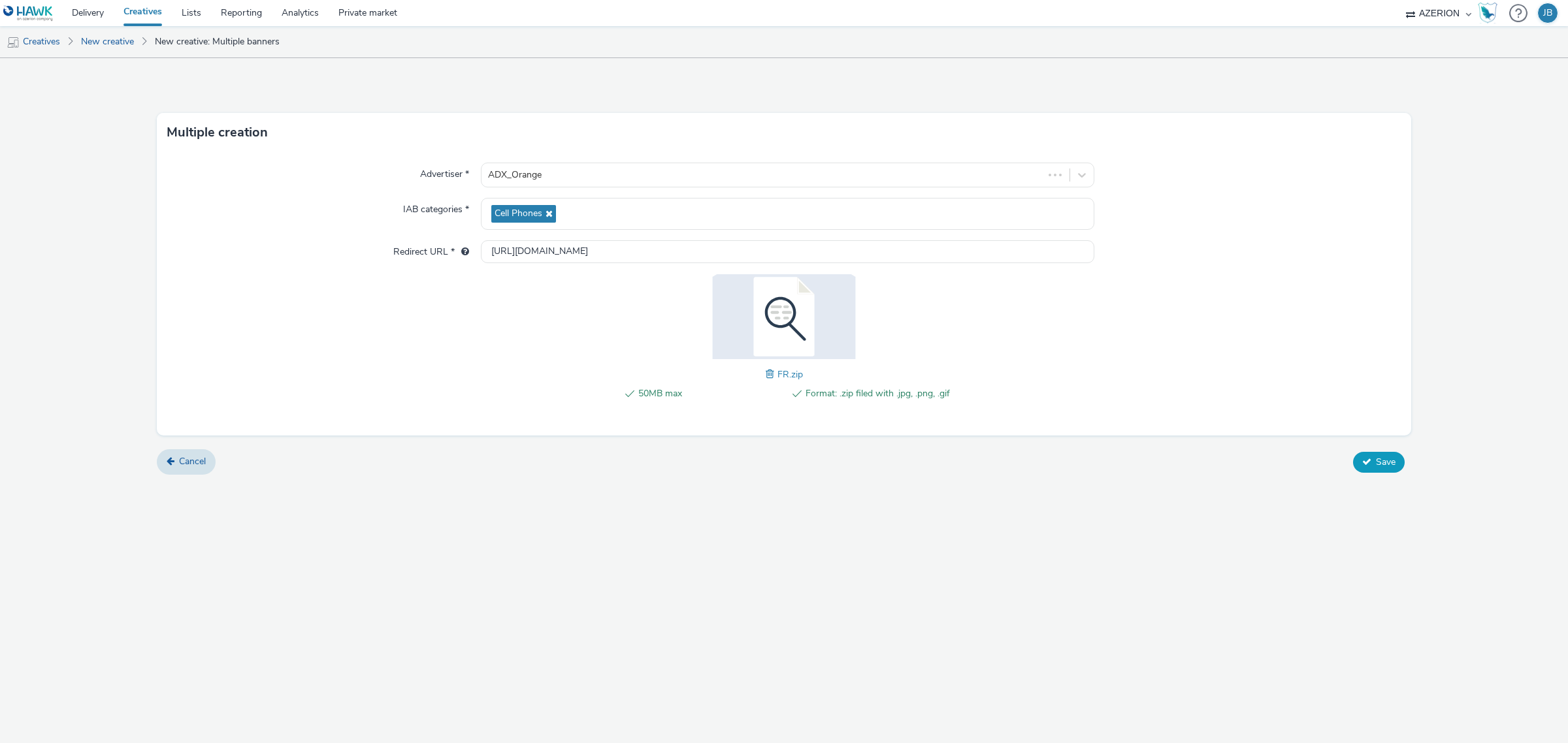
click at [1372, 464] on button "Save" at bounding box center [1379, 462] width 52 height 21
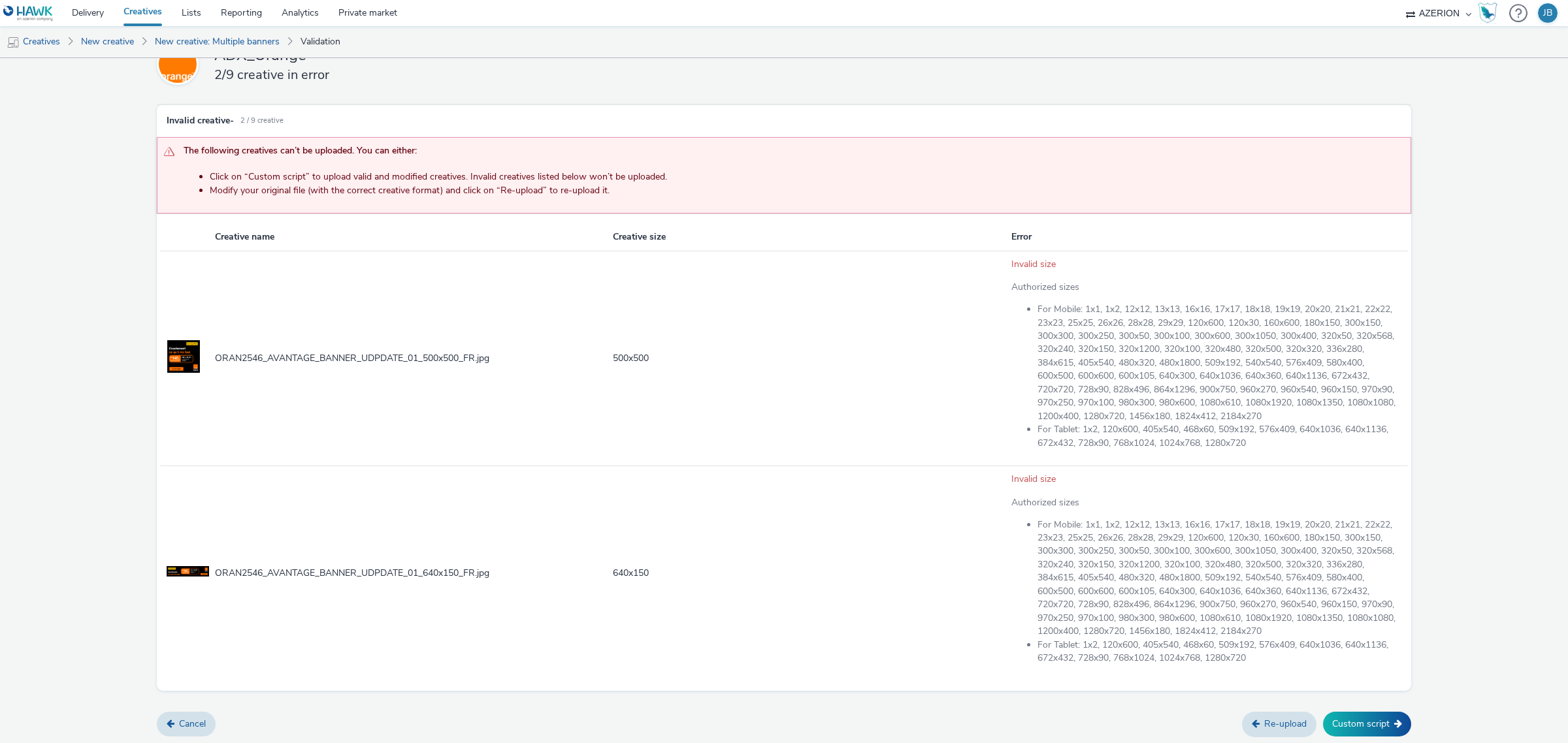
scroll to position [56, 0]
click at [1347, 725] on button "Custom script" at bounding box center [1367, 723] width 88 height 25
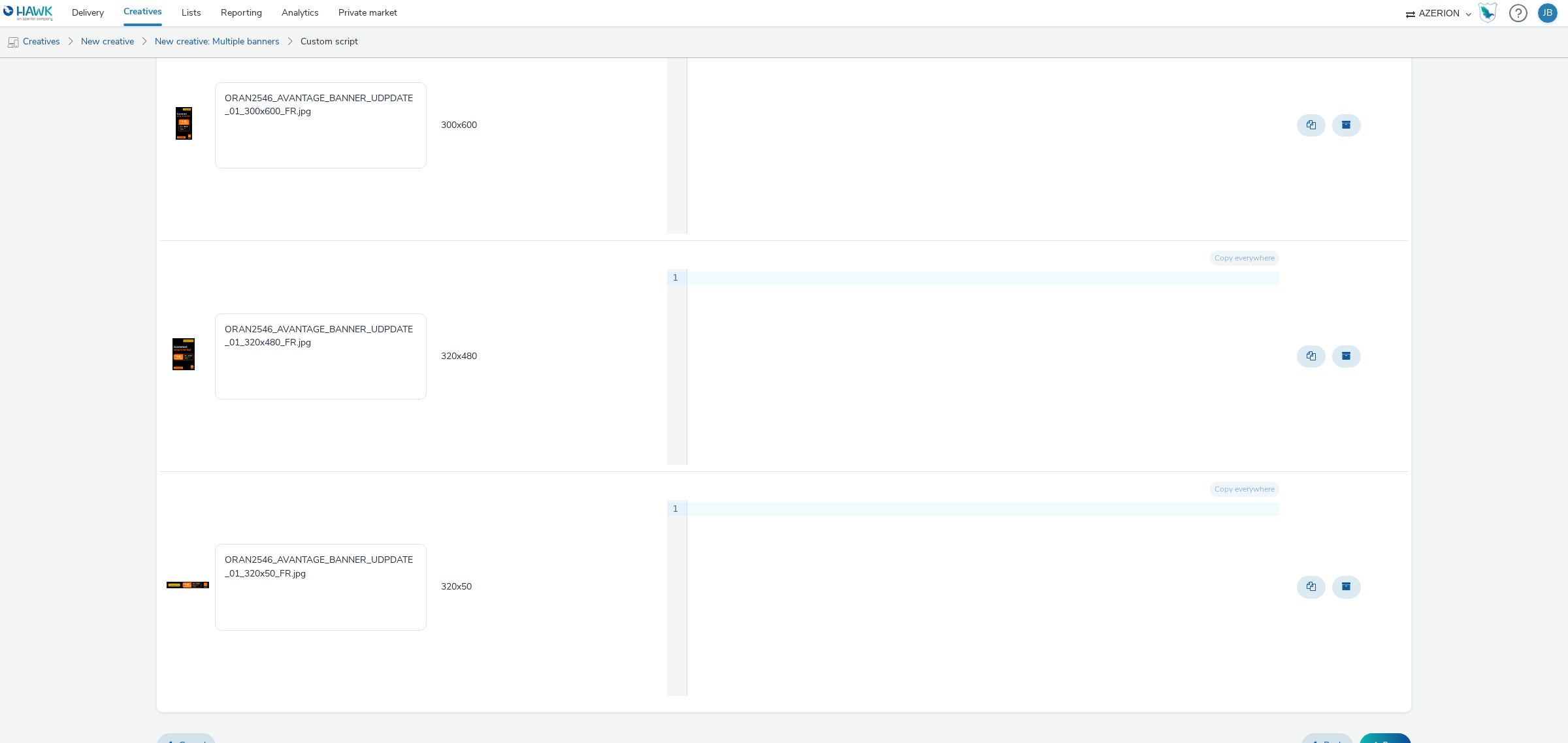
scroll to position [1142, 0]
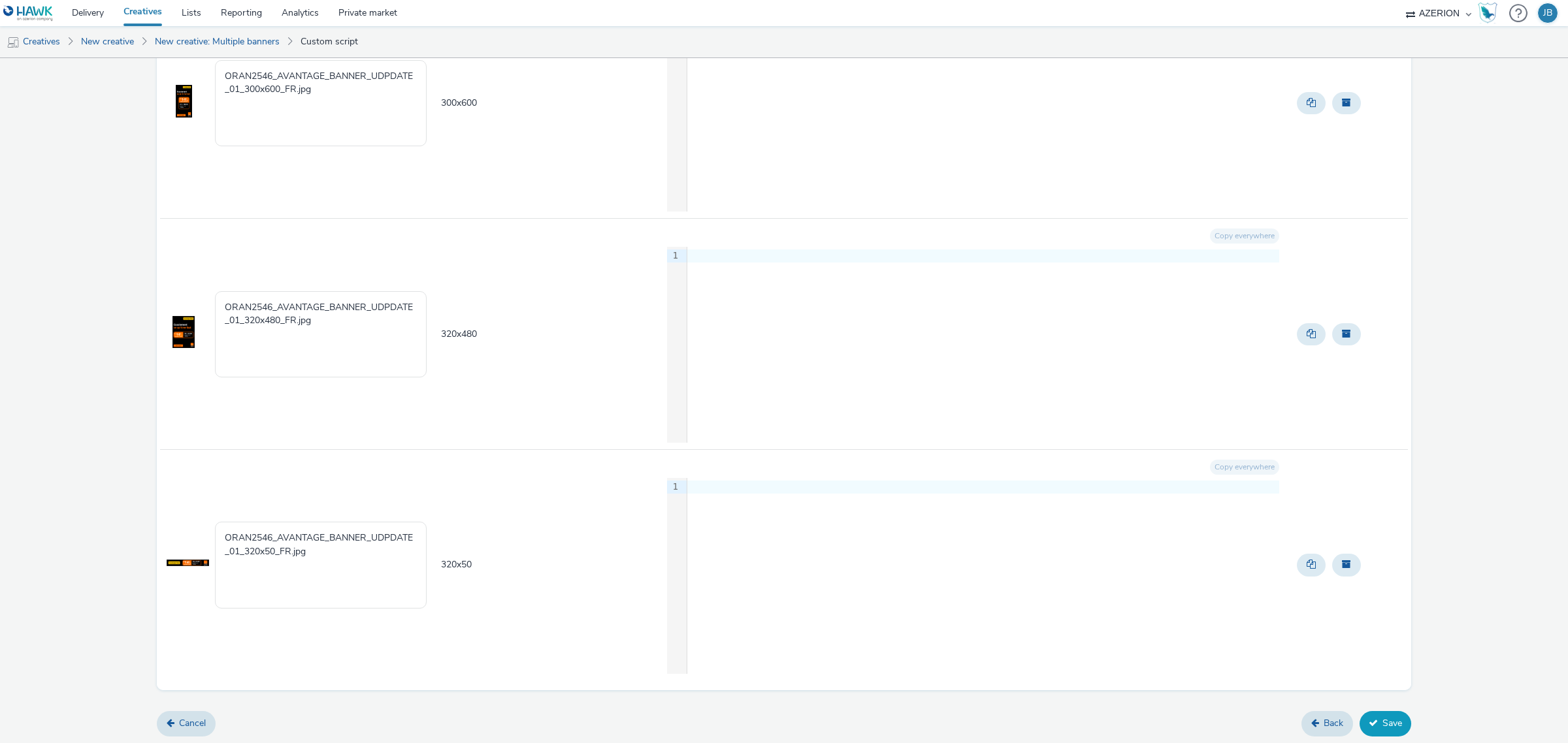
click at [1392, 716] on button "Save" at bounding box center [1385, 723] width 52 height 25
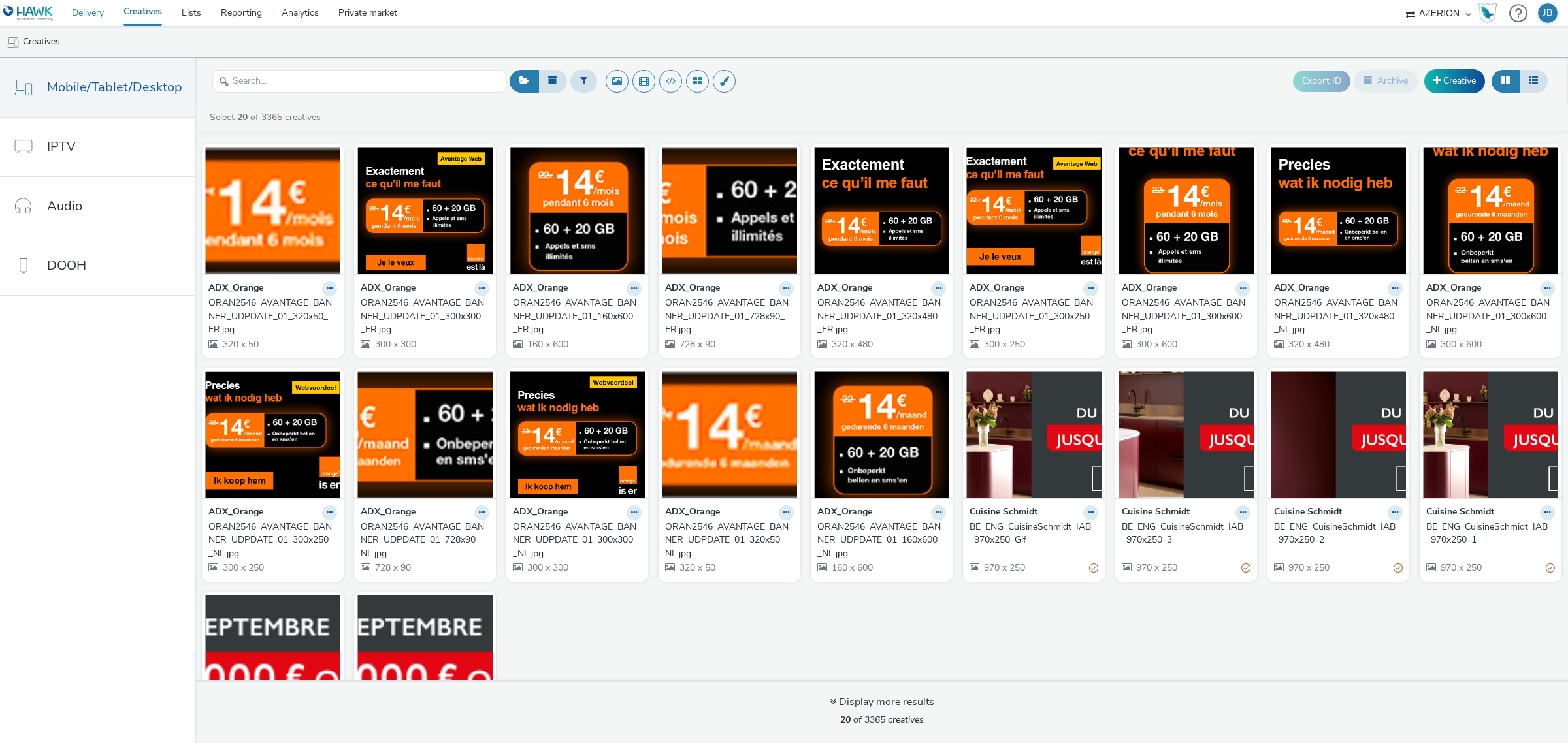
click at [85, 15] on link "Delivery" at bounding box center [88, 13] width 52 height 26
